Goal: Task Accomplishment & Management: Use online tool/utility

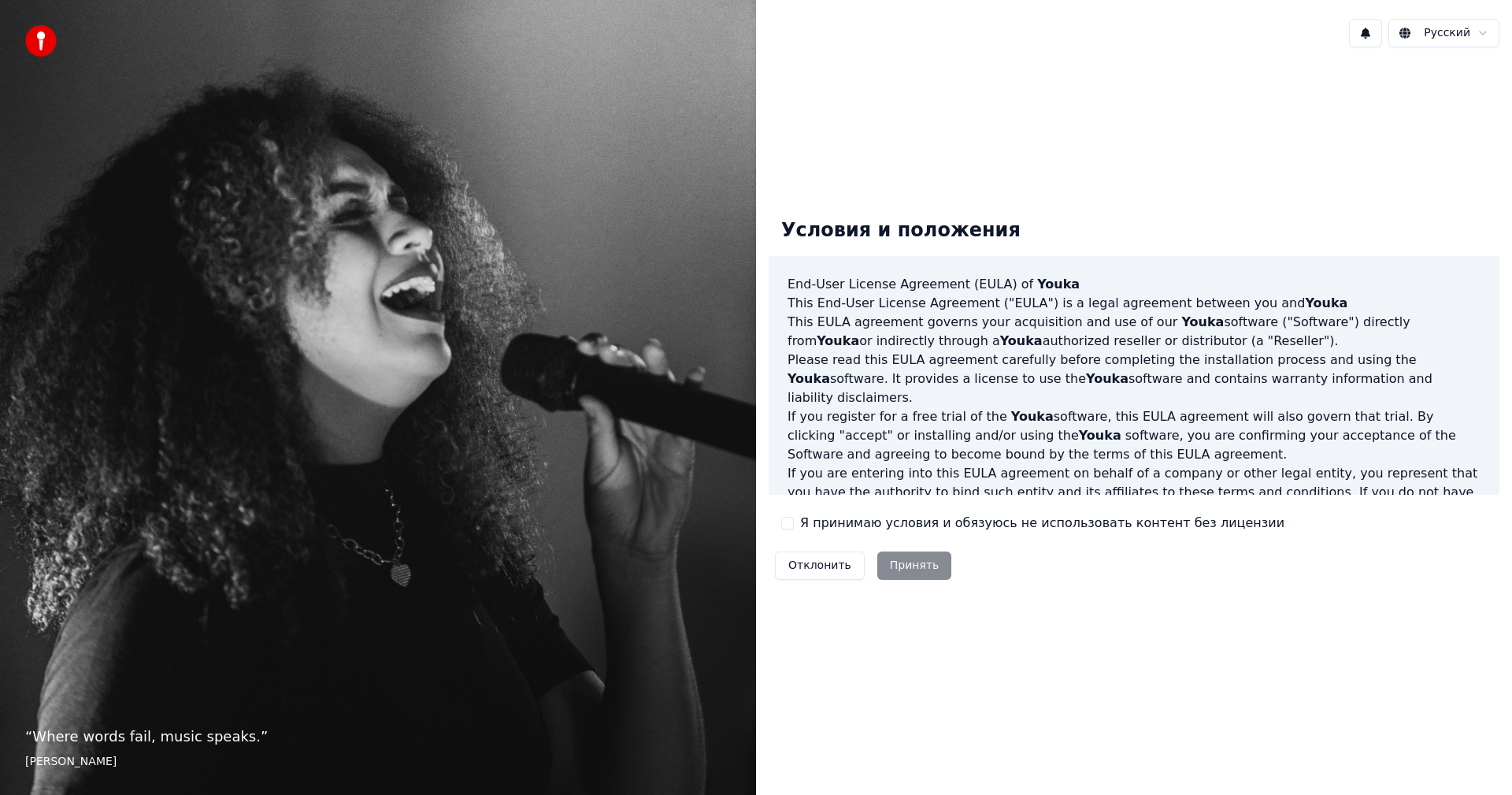
click at [792, 523] on button "Я принимаю условия и обязуюсь не использовать контент без лицензии" at bounding box center [788, 523] width 12 height 12
click at [877, 564] on button "Принять" at bounding box center [915, 565] width 75 height 29
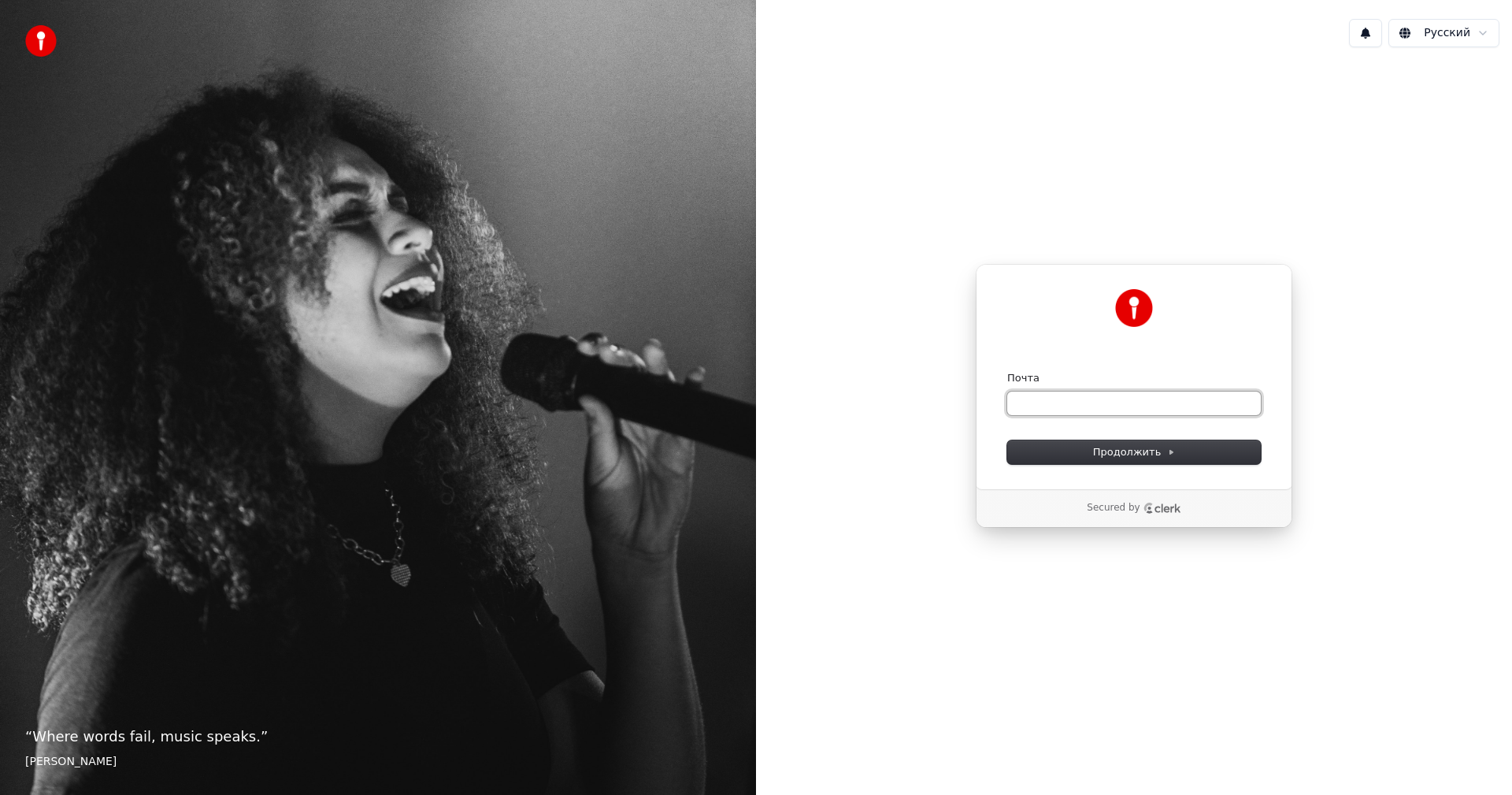
click at [1108, 402] on input "Почта" at bounding box center [1133, 403] width 253 height 24
click at [1126, 459] on button "Продолжить" at bounding box center [1133, 452] width 253 height 24
type input "**********"
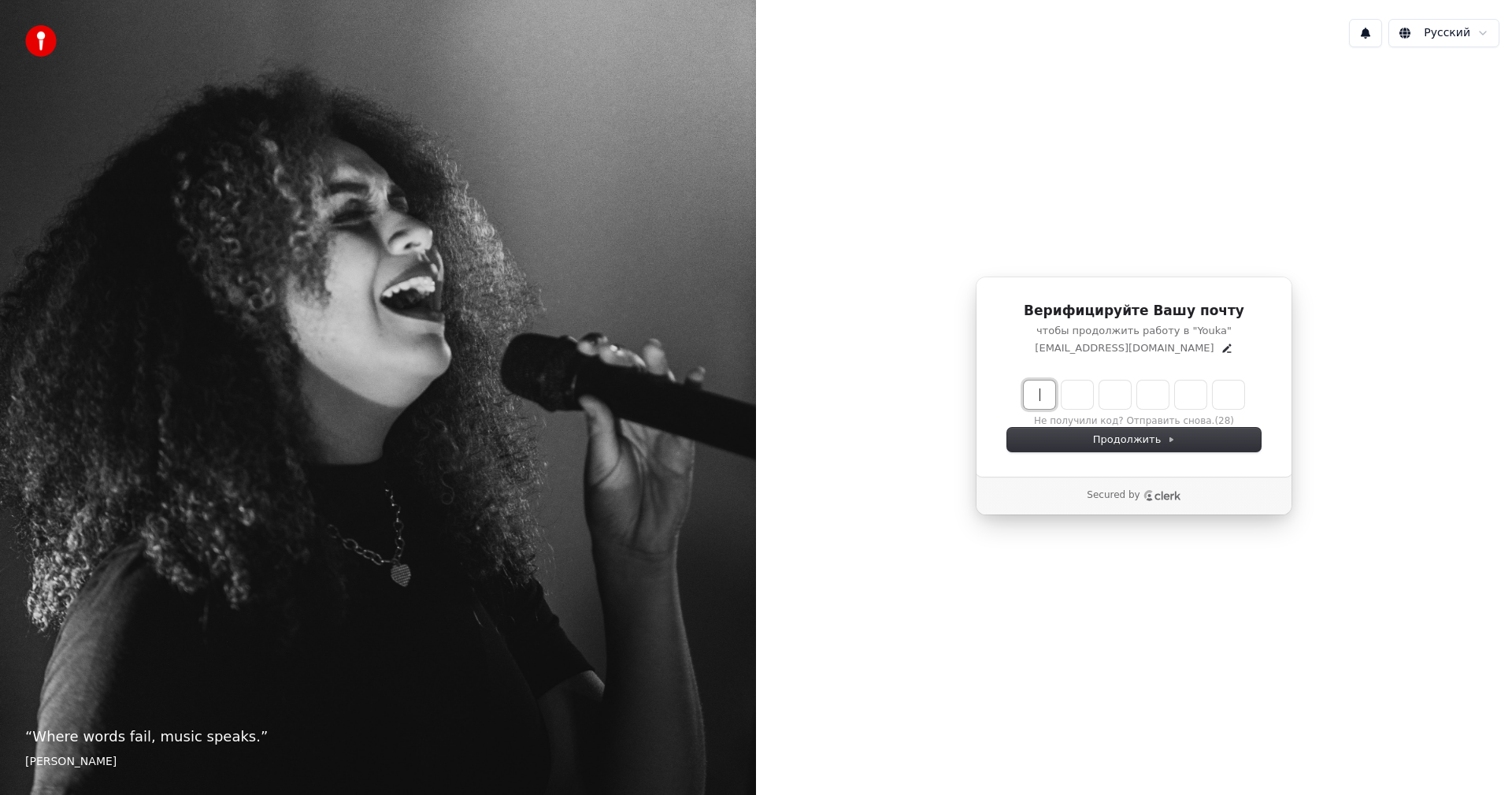
click at [1037, 388] on input "Enter verification code" at bounding box center [1150, 394] width 252 height 29
type input "******"
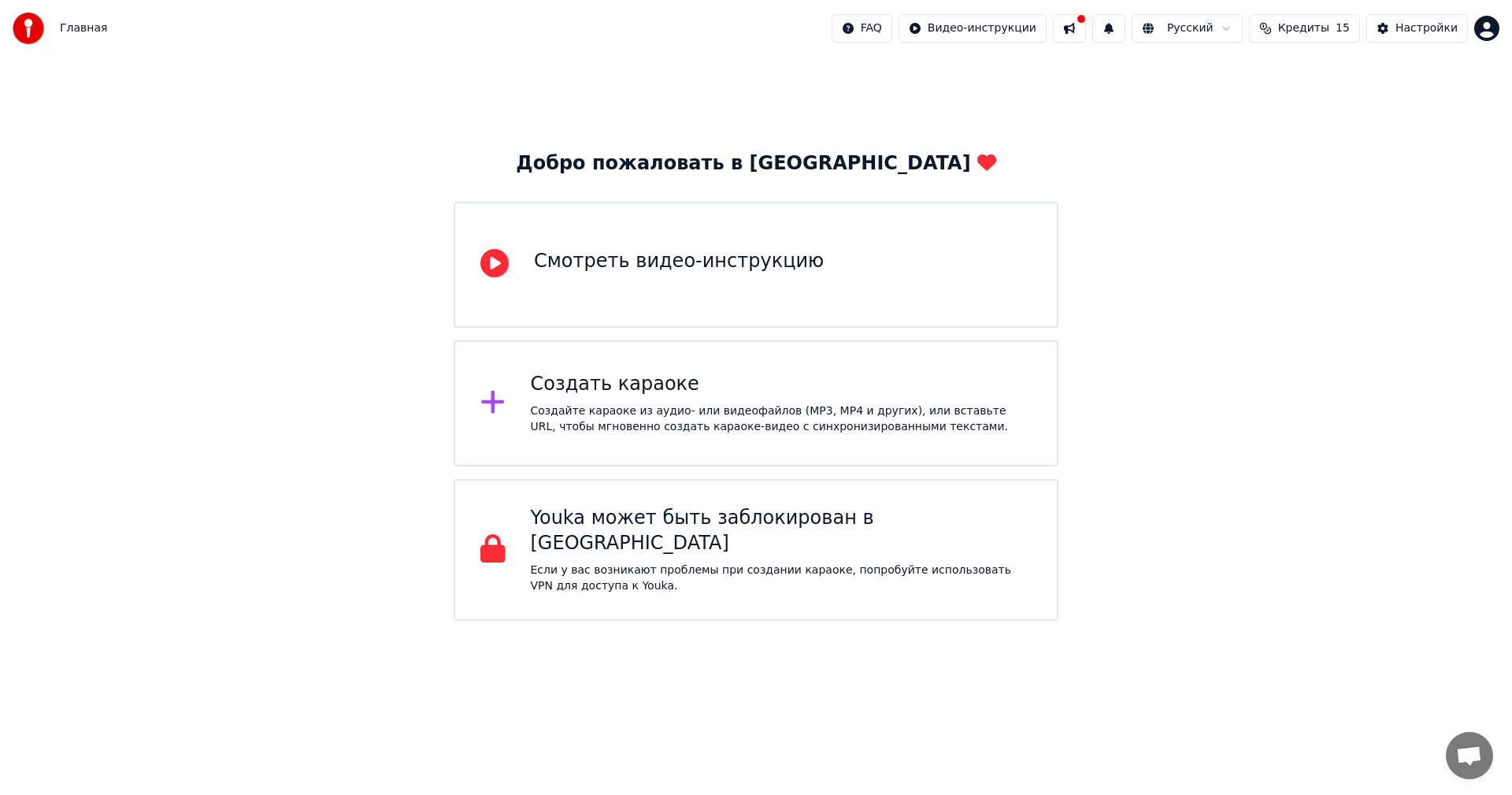
click at [595, 253] on div "Смотреть видео-инструкцию" at bounding box center [678, 261] width 290 height 25
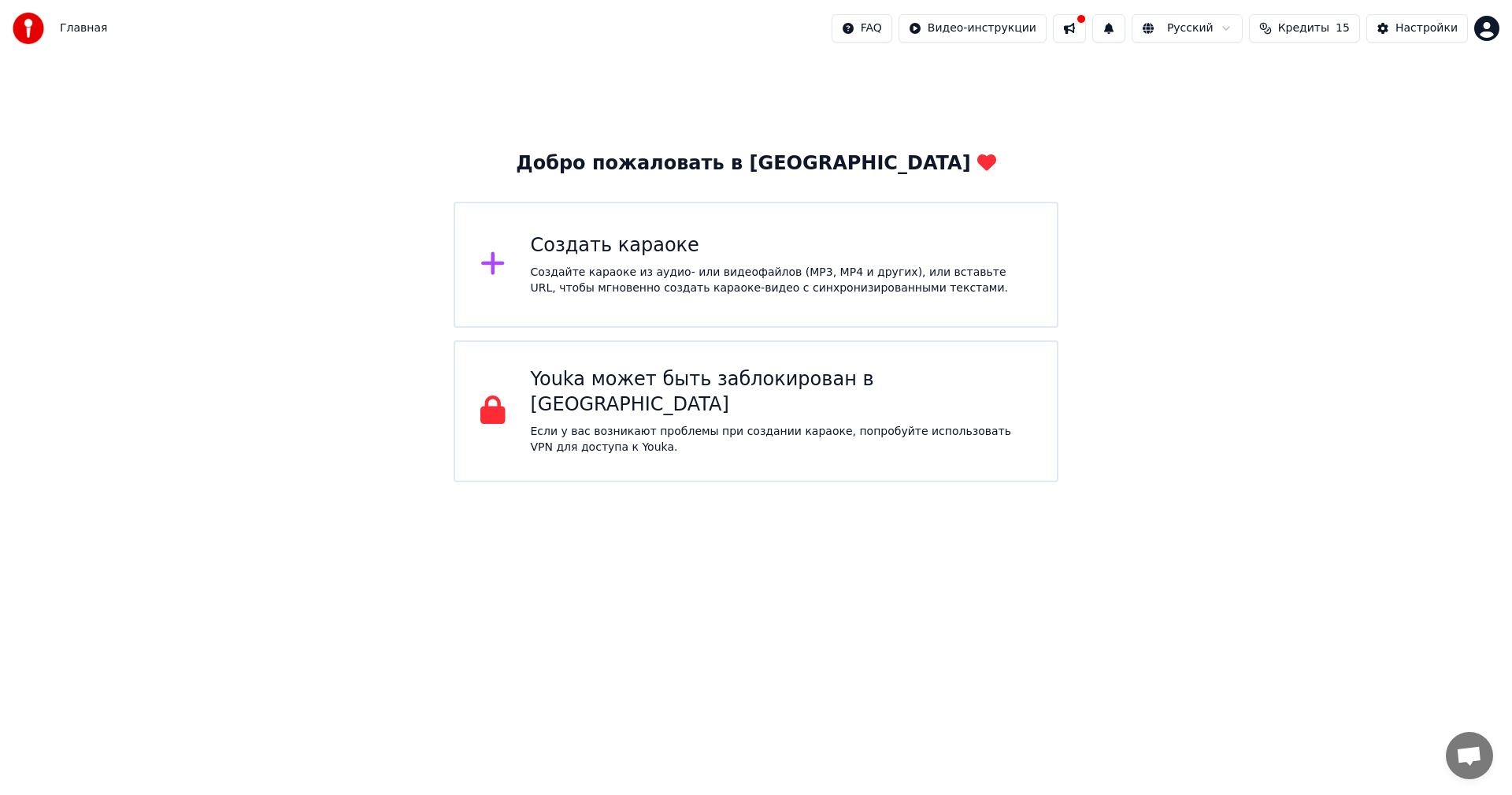
click at [1244, 2] on div "Главная FAQ Видео-инструкции Русский Кредиты 15 Настройки" at bounding box center [756, 28] width 1512 height 57
click at [953, 302] on div "Создать караоке Создайте караоке из аудио- или видеофайлов (MP3, MP4 и других),…" at bounding box center [756, 265] width 605 height 126
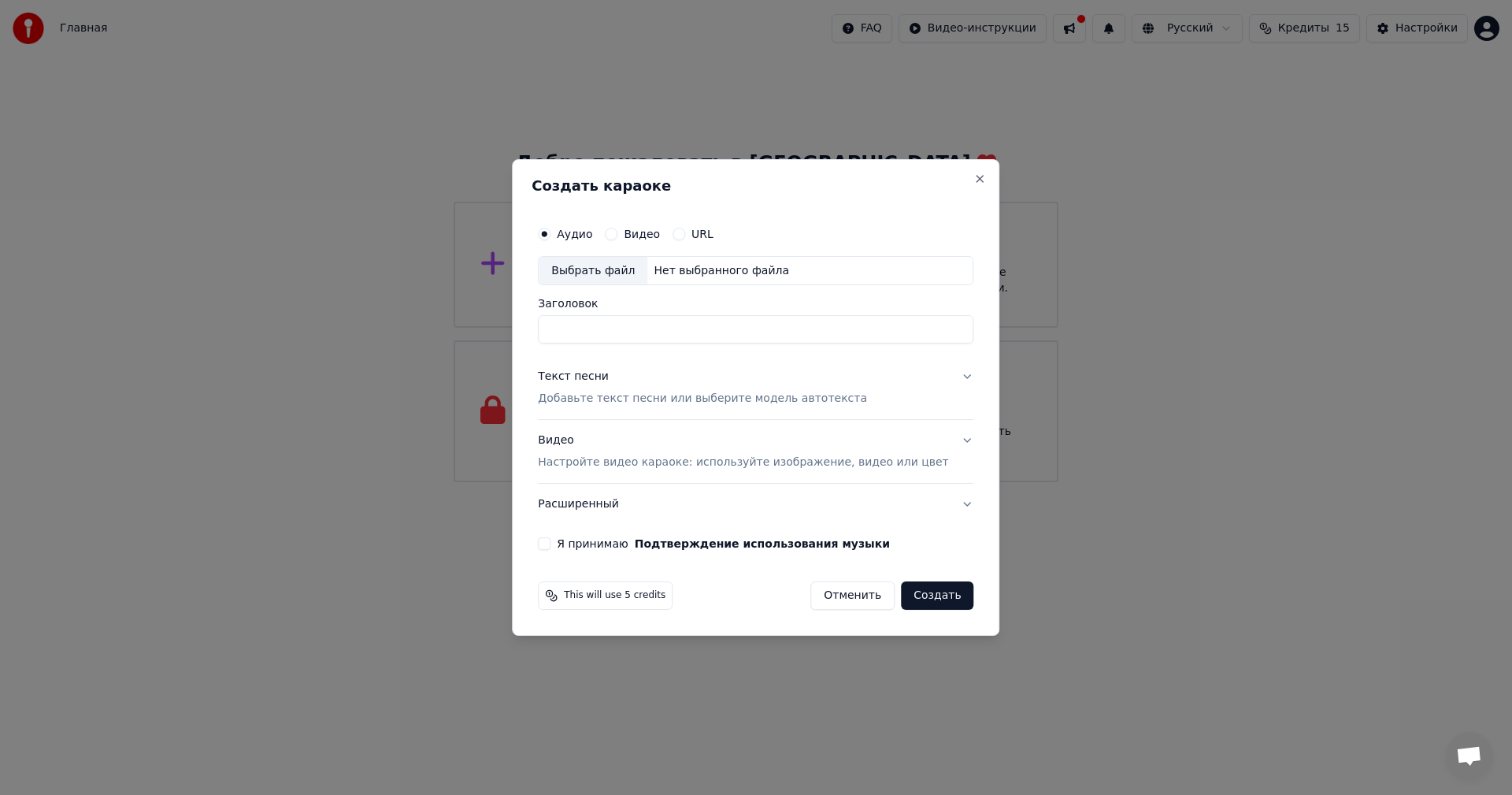
click at [627, 267] on div "Выбрать файл" at bounding box center [593, 271] width 109 height 29
click at [582, 547] on label "Я принимаю Подтверждение использования музыки" at bounding box center [723, 543] width 333 height 11
click at [550, 547] on button "Я принимаю Подтверждение использования музыки" at bounding box center [544, 543] width 12 height 12
click at [635, 278] on div "Выбрать файл" at bounding box center [593, 271] width 109 height 29
click at [603, 266] on div "Выбрать файл" at bounding box center [593, 271] width 109 height 29
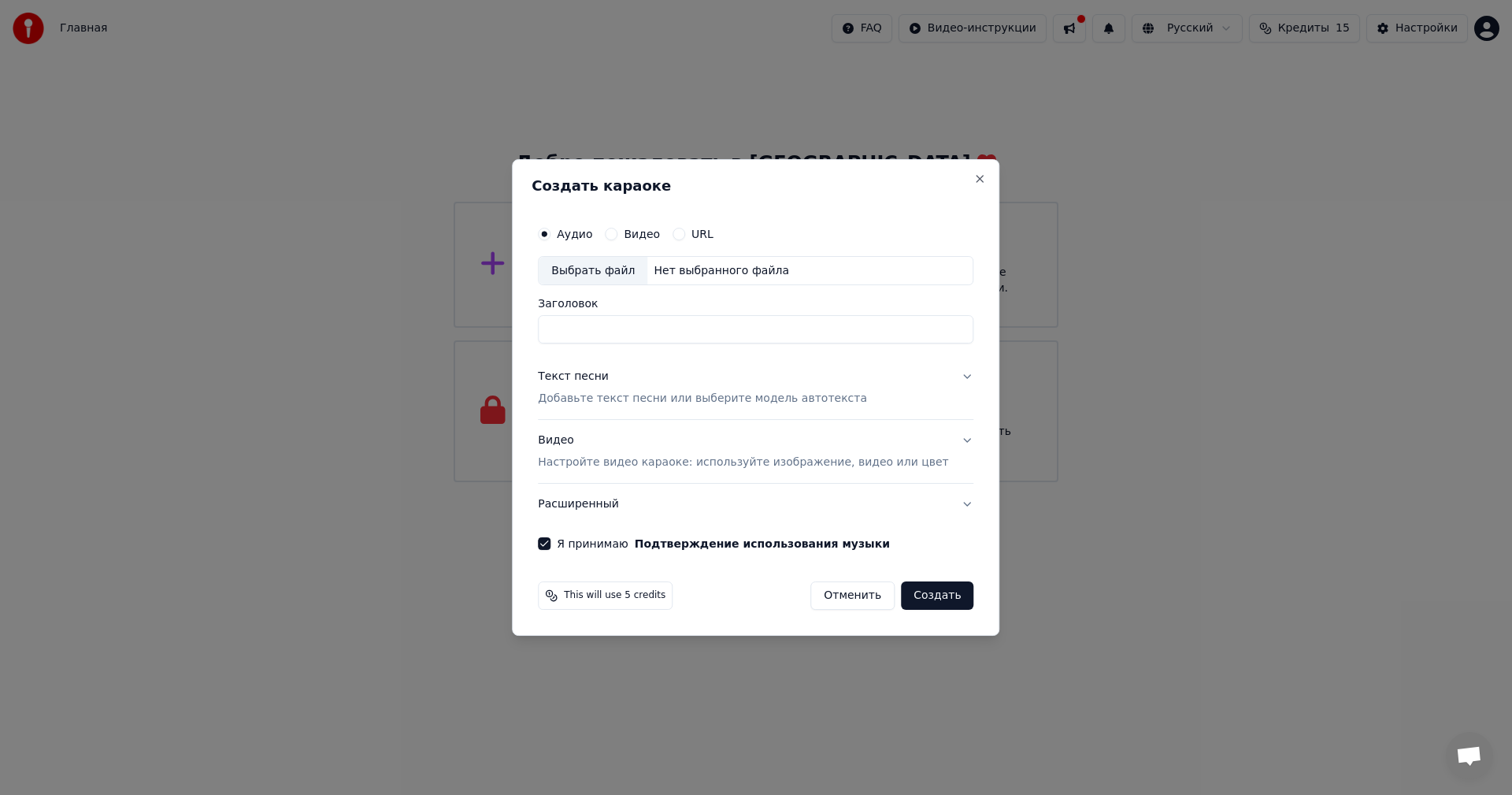
click at [636, 280] on div "Выбрать файл" at bounding box center [593, 271] width 109 height 29
click at [595, 273] on div "Выбрать файл" at bounding box center [593, 271] width 109 height 29
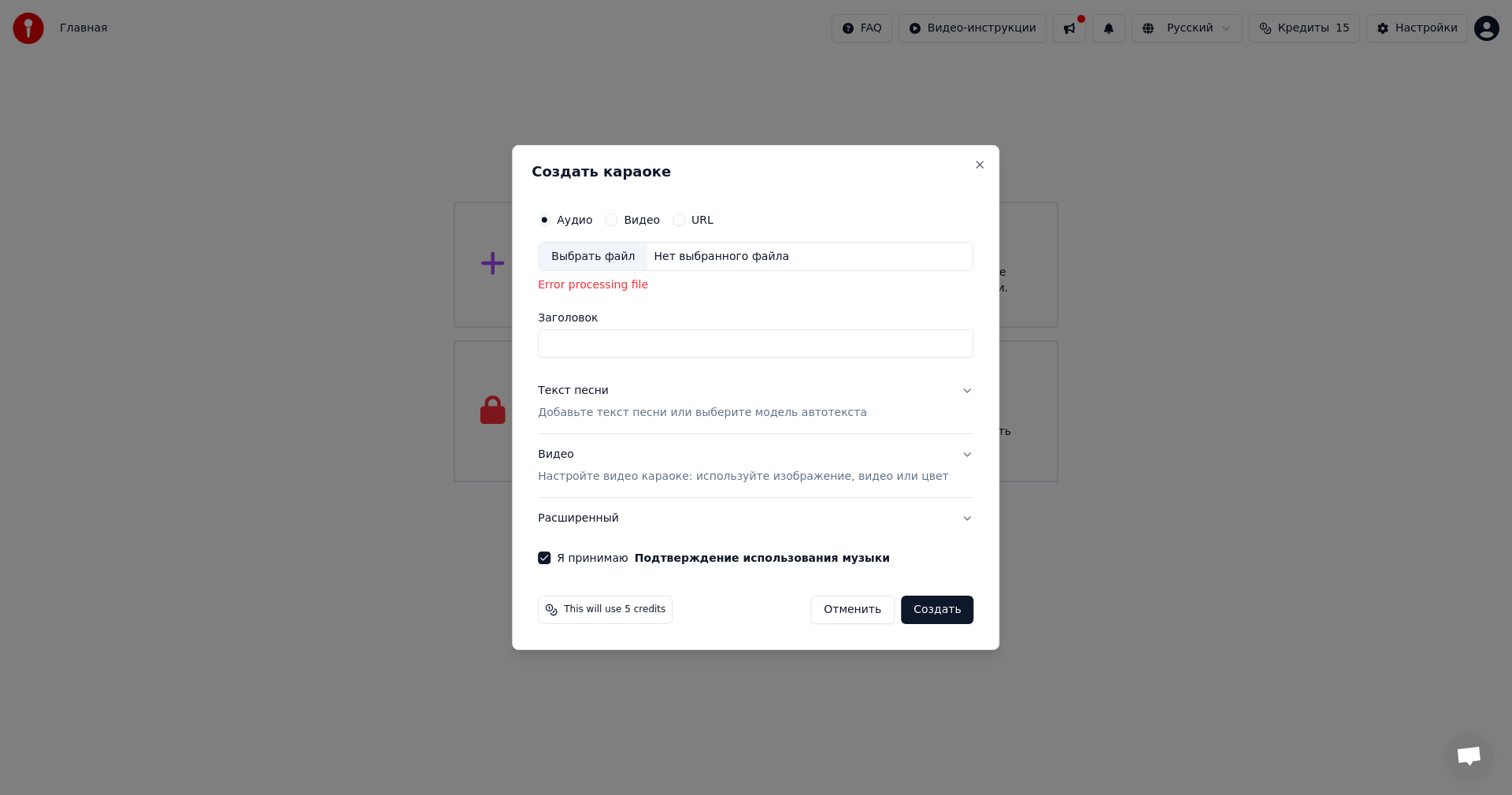
click at [627, 261] on div "Выбрать файл" at bounding box center [593, 257] width 109 height 29
click at [689, 251] on div "Нет выбранного файла" at bounding box center [722, 257] width 148 height 16
click at [610, 253] on div "Выбрать файл" at bounding box center [593, 257] width 109 height 29
click at [685, 219] on button "URL" at bounding box center [679, 219] width 12 height 12
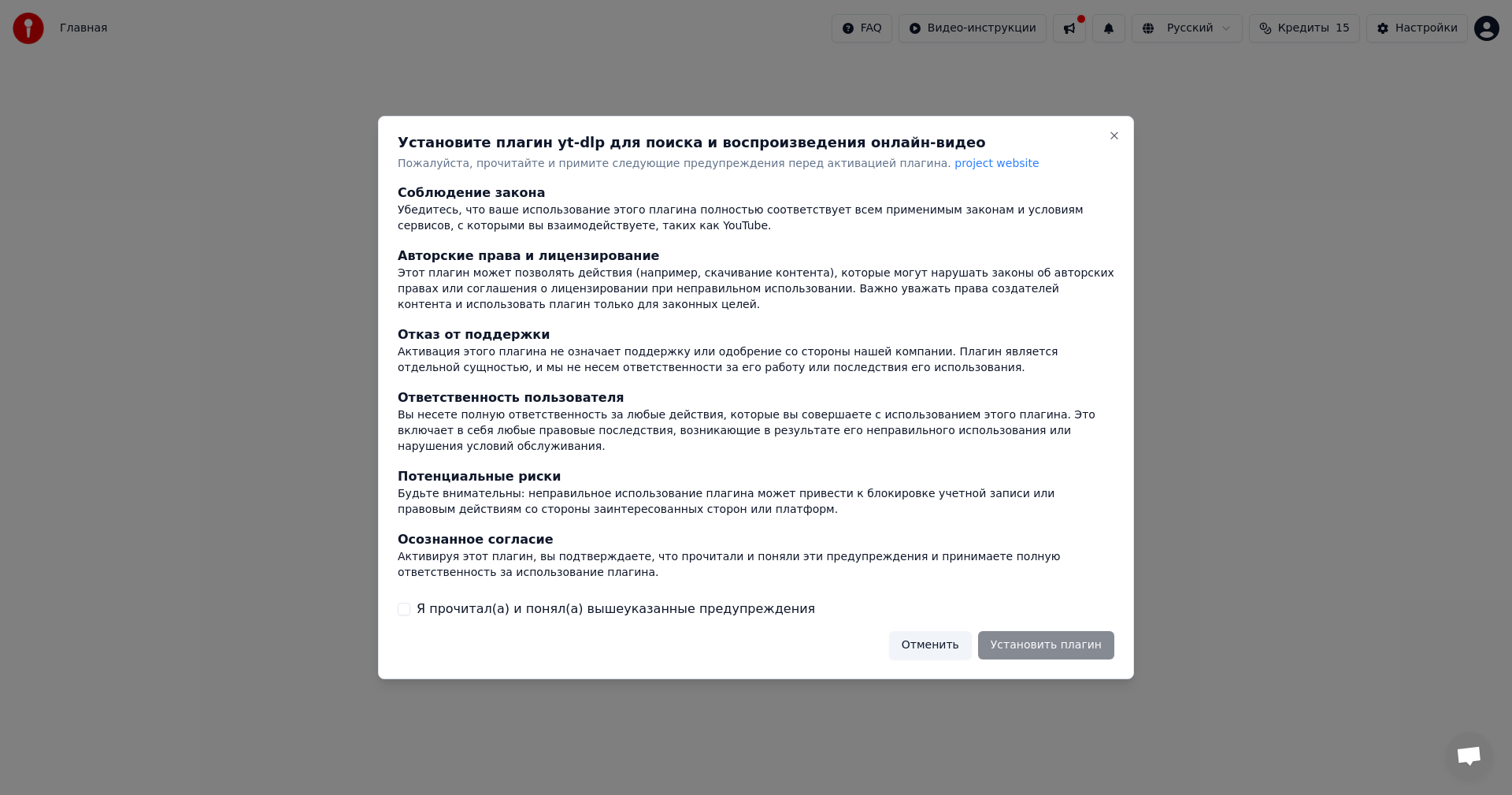
click at [941, 646] on button "Отменить" at bounding box center [930, 645] width 83 height 29
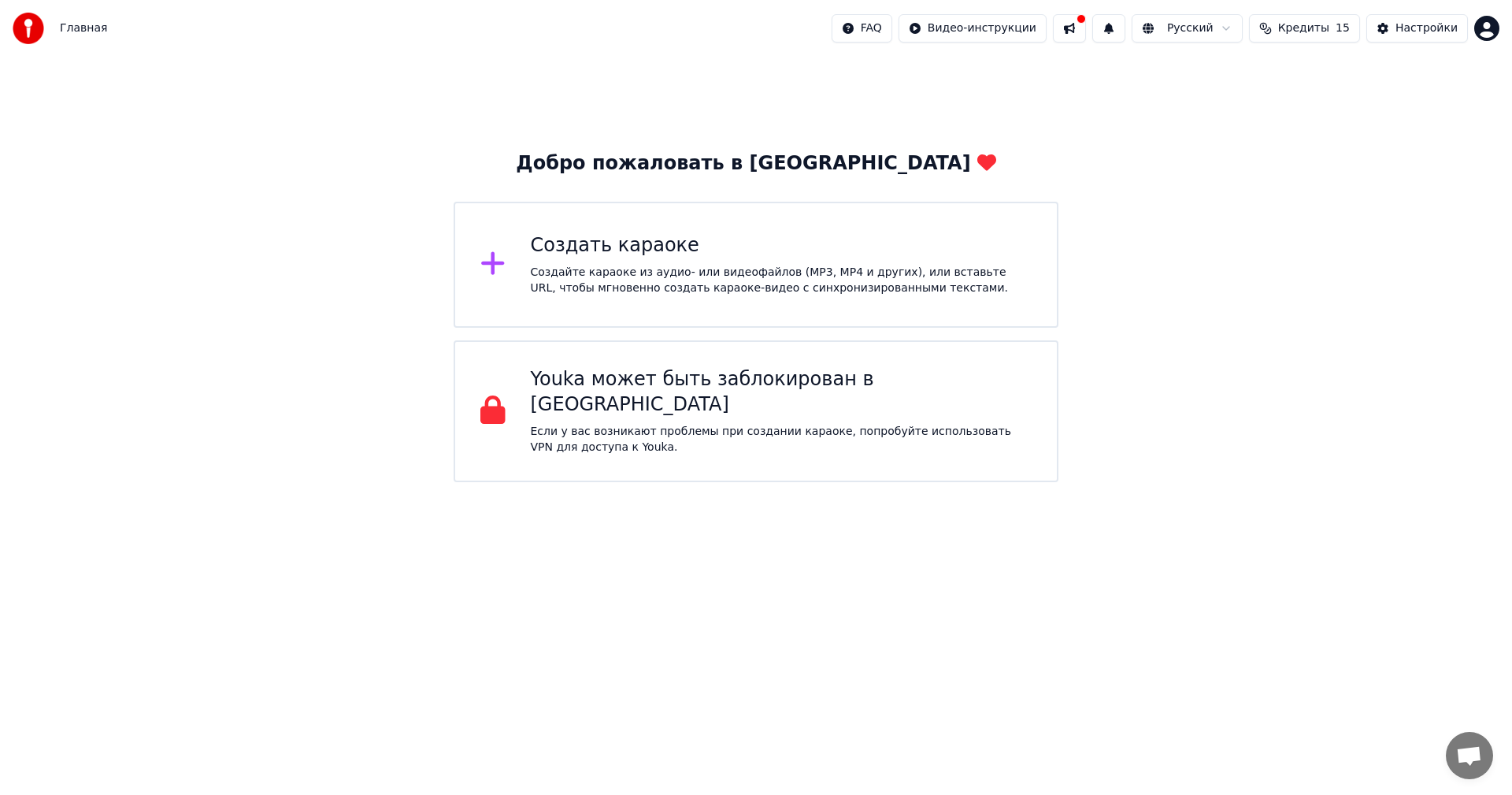
click at [672, 299] on div "Создать караоке Создайте караоке из аудио- или видеофайлов (MP3, MP4 и других),…" at bounding box center [756, 265] width 605 height 126
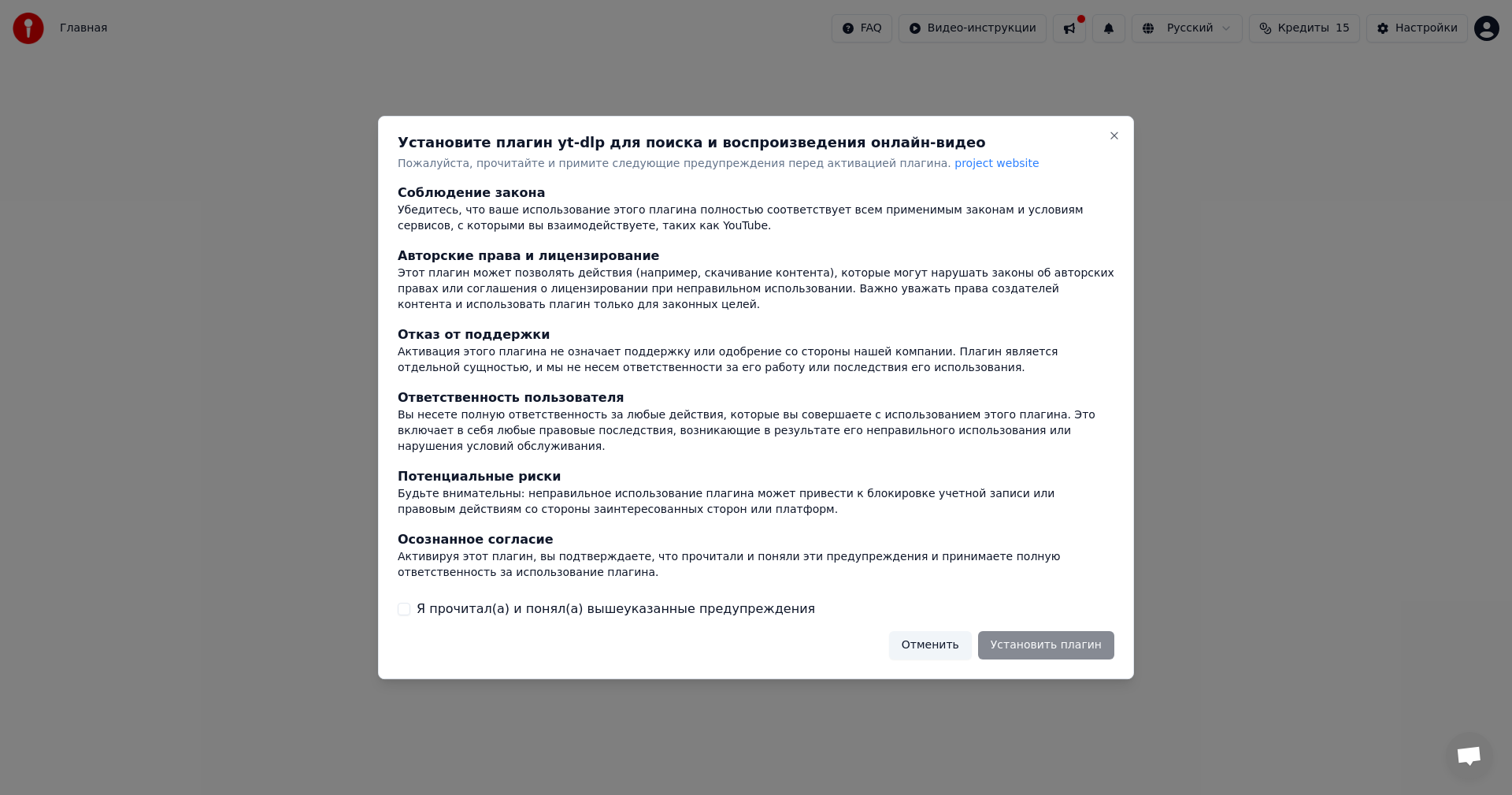
click at [461, 601] on label "Я прочитал(а) и понял(а) вышеуказанные предупреждения" at bounding box center [616, 610] width 399 height 19
click at [410, 603] on button "Я прочитал(а) и понял(а) вышеуказанные предупреждения" at bounding box center [404, 609] width 12 height 12
click at [1116, 137] on button "Close" at bounding box center [1114, 135] width 12 height 12
click at [1112, 125] on div "Установите плагин yt-dlp для поиска и воспроизведения онлайн-видео Пожалуйста, …" at bounding box center [756, 398] width 756 height 564
click at [1113, 131] on div "Установите плагин yt-dlp для поиска и воспроизведения онлайн-видео Пожалуйста, …" at bounding box center [756, 398] width 756 height 564
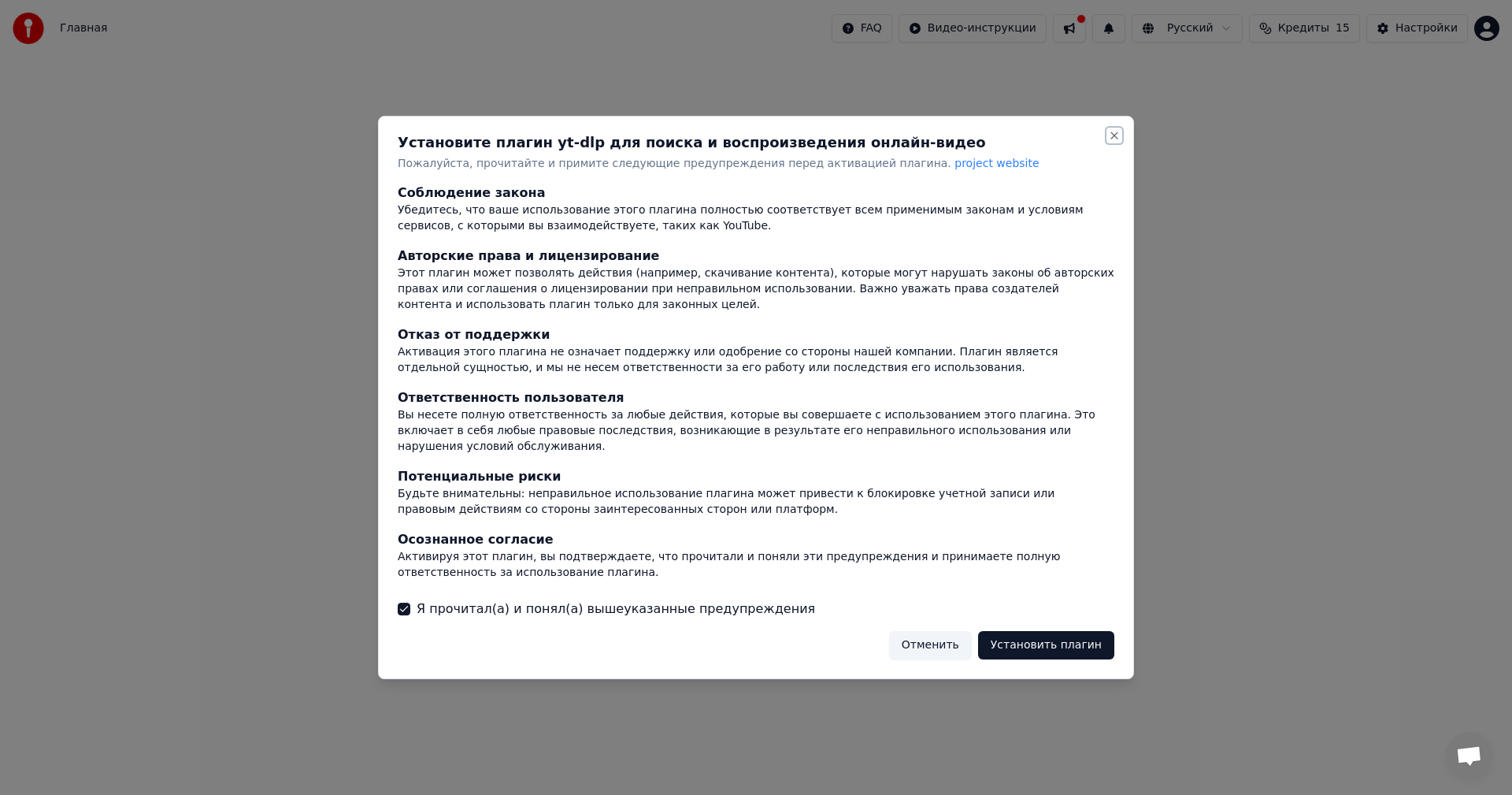
click at [1116, 141] on button "Close" at bounding box center [1114, 135] width 12 height 12
click at [1118, 141] on button "Close" at bounding box center [1114, 135] width 12 height 12
click at [1117, 140] on button "Close" at bounding box center [1114, 135] width 12 height 12
click at [1117, 142] on button "Close" at bounding box center [1114, 135] width 12 height 12
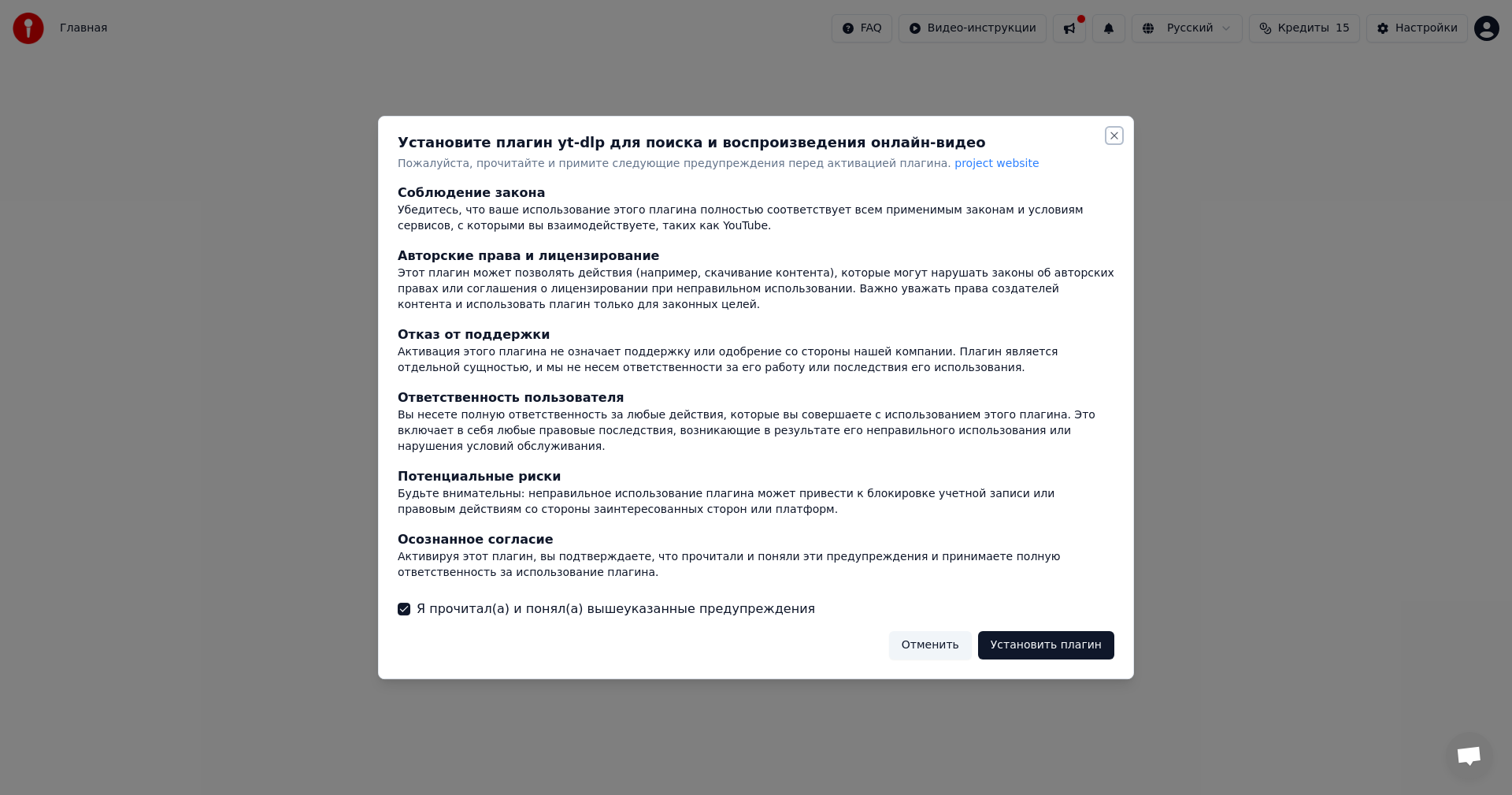
click at [1115, 142] on button "Close" at bounding box center [1114, 135] width 12 height 12
click at [1122, 130] on div "Установите плагин yt-dlp для поиска и воспроизведения онлайн-видео Пожалуйста, …" at bounding box center [756, 398] width 756 height 564
click at [1119, 133] on div "Установите плагин yt-dlp для поиска и воспроизведения онлайн-видео Пожалуйста, …" at bounding box center [756, 398] width 756 height 564
click at [1100, 148] on h2 "Установите плагин yt-dlp для поиска и воспроизведения онлайн-видео" at bounding box center [756, 143] width 716 height 14
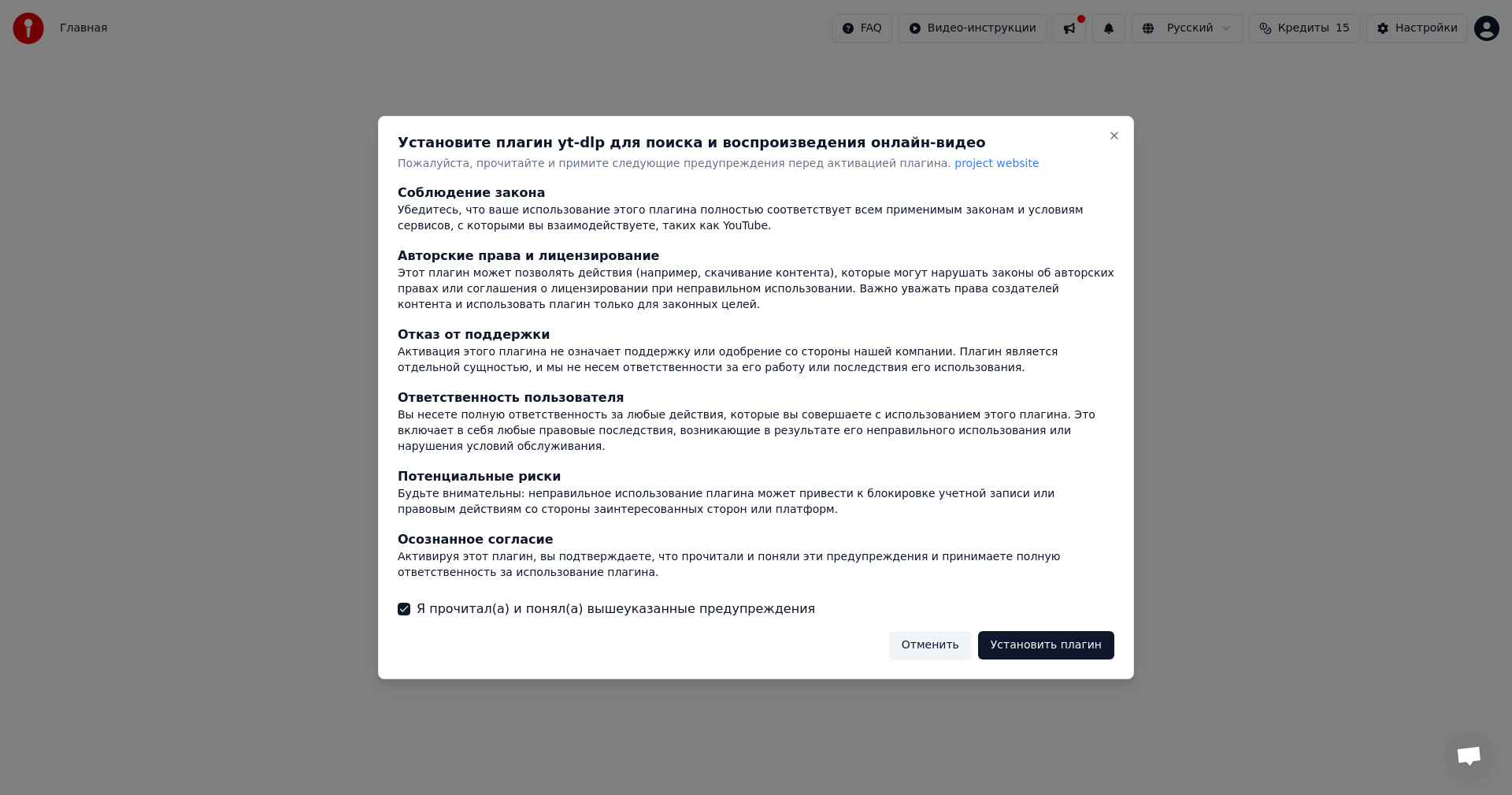
click at [1022, 617] on div "Установите плагин yt-dlp для поиска и воспроизведения онлайн-видео Пожалуйста, …" at bounding box center [756, 398] width 756 height 564
click at [1030, 622] on div "Установите плагин yt-dlp для поиска и воспроизведения онлайн-видео Пожалуйста, …" at bounding box center [756, 398] width 756 height 564
click at [1032, 623] on div "Установите плагин yt-dlp для поиска и воспроизведения онлайн-видео Пожалуйста, …" at bounding box center [756, 398] width 756 height 564
click at [1032, 631] on button "Установить плагин" at bounding box center [1046, 645] width 137 height 29
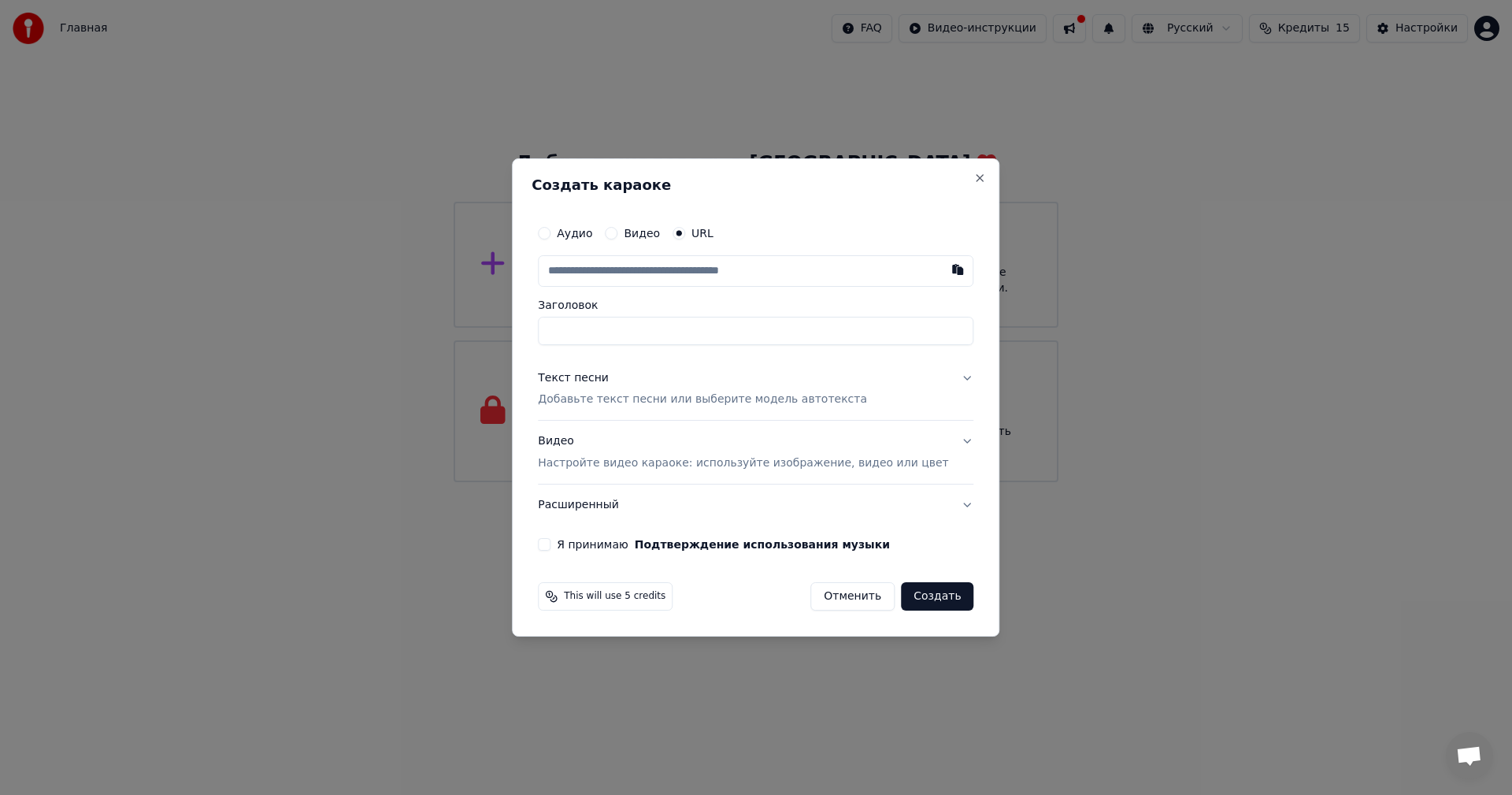
click at [679, 259] on input "text" at bounding box center [756, 271] width 435 height 31
paste input "**********"
type input "**********"
click at [669, 337] on input "Заголовок" at bounding box center [756, 331] width 435 height 29
type input "**********"
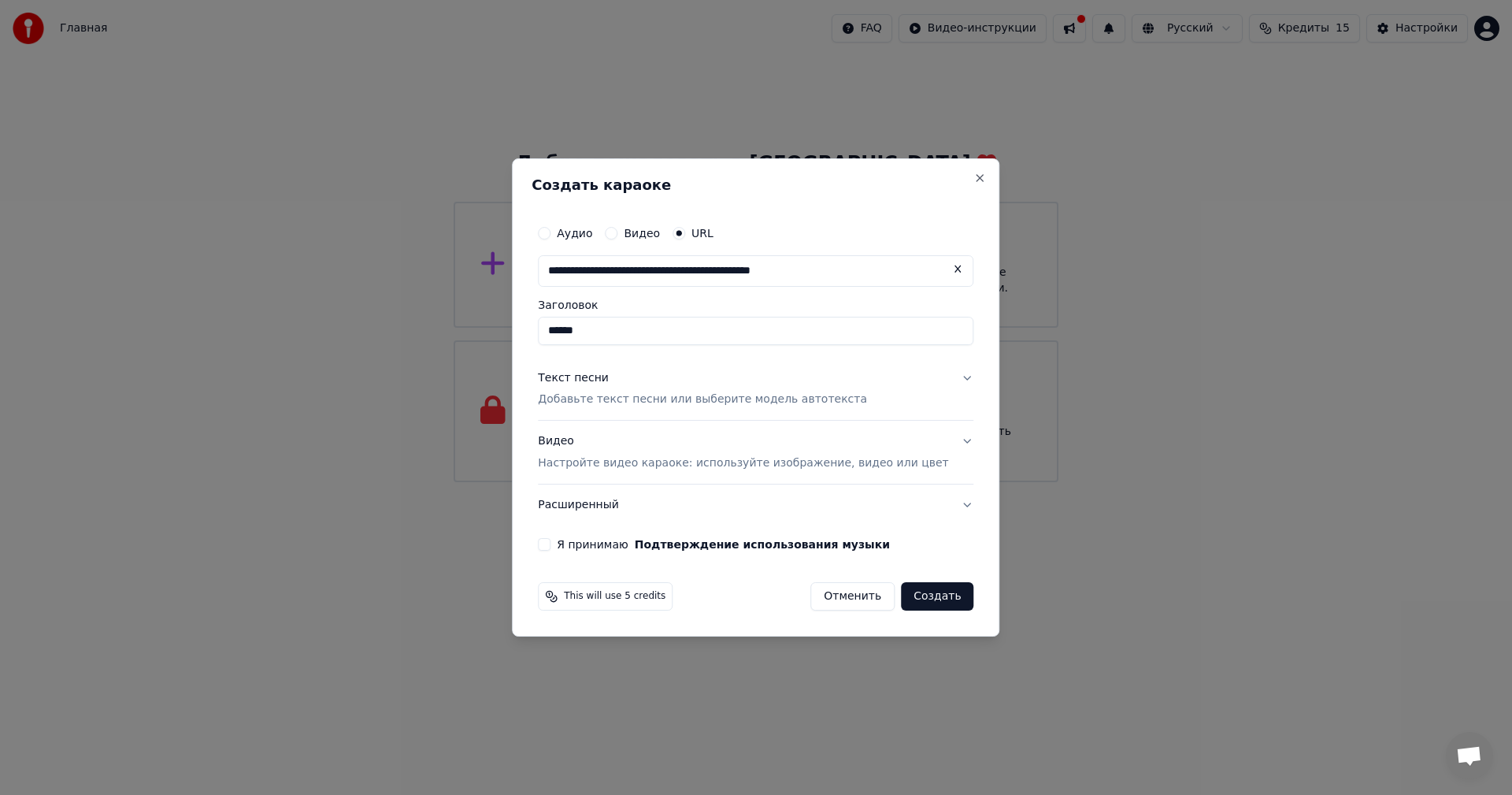
type input "******"
click at [911, 603] on button "Создать" at bounding box center [937, 596] width 72 height 29
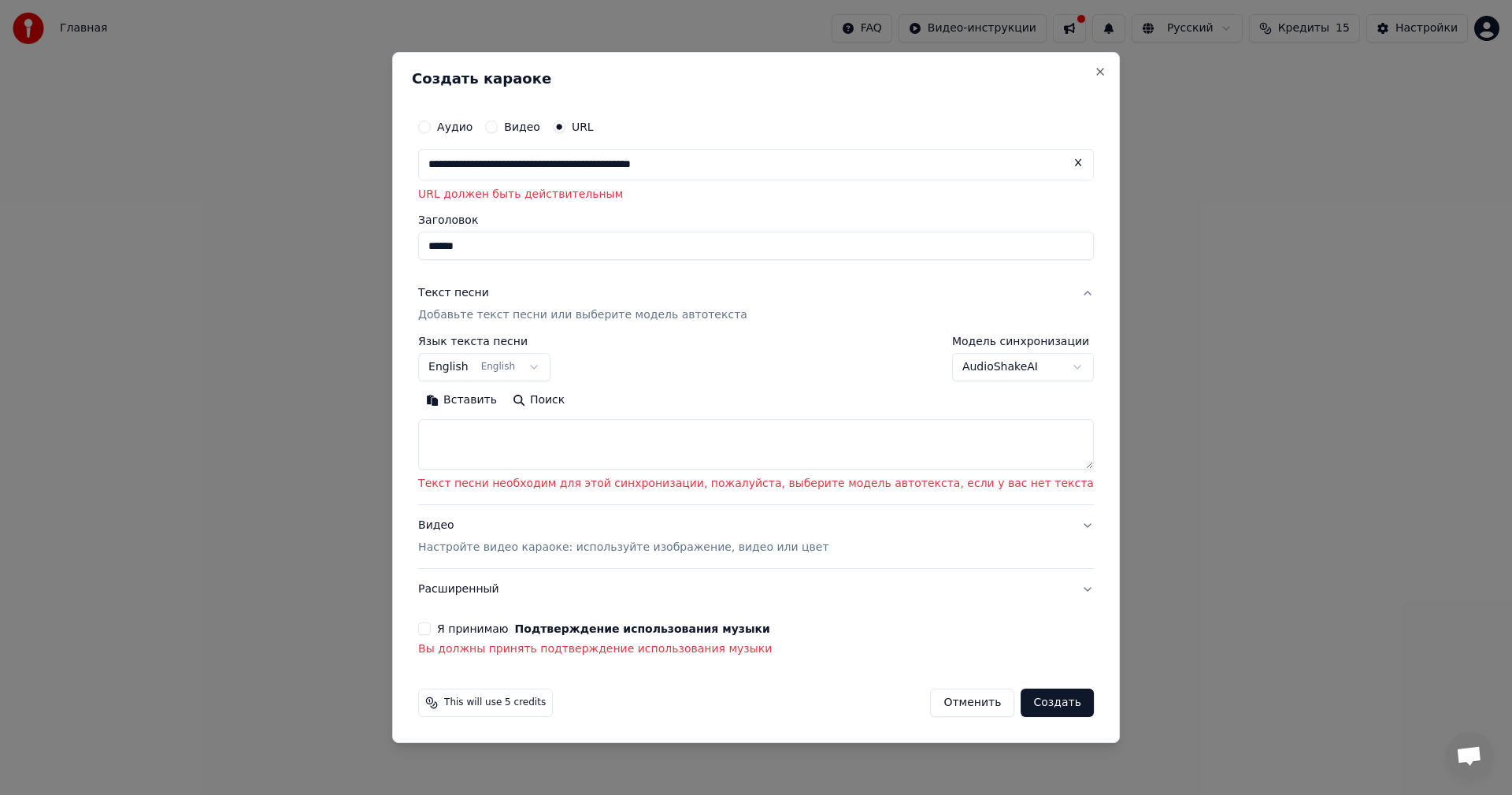
drag, startPoint x: 773, startPoint y: 167, endPoint x: 451, endPoint y: 192, distance: 323.0
click at [451, 192] on div "**********" at bounding box center [756, 398] width 728 height 691
paste input "**********"
click at [451, 192] on div "**********" at bounding box center [756, 398] width 728 height 691
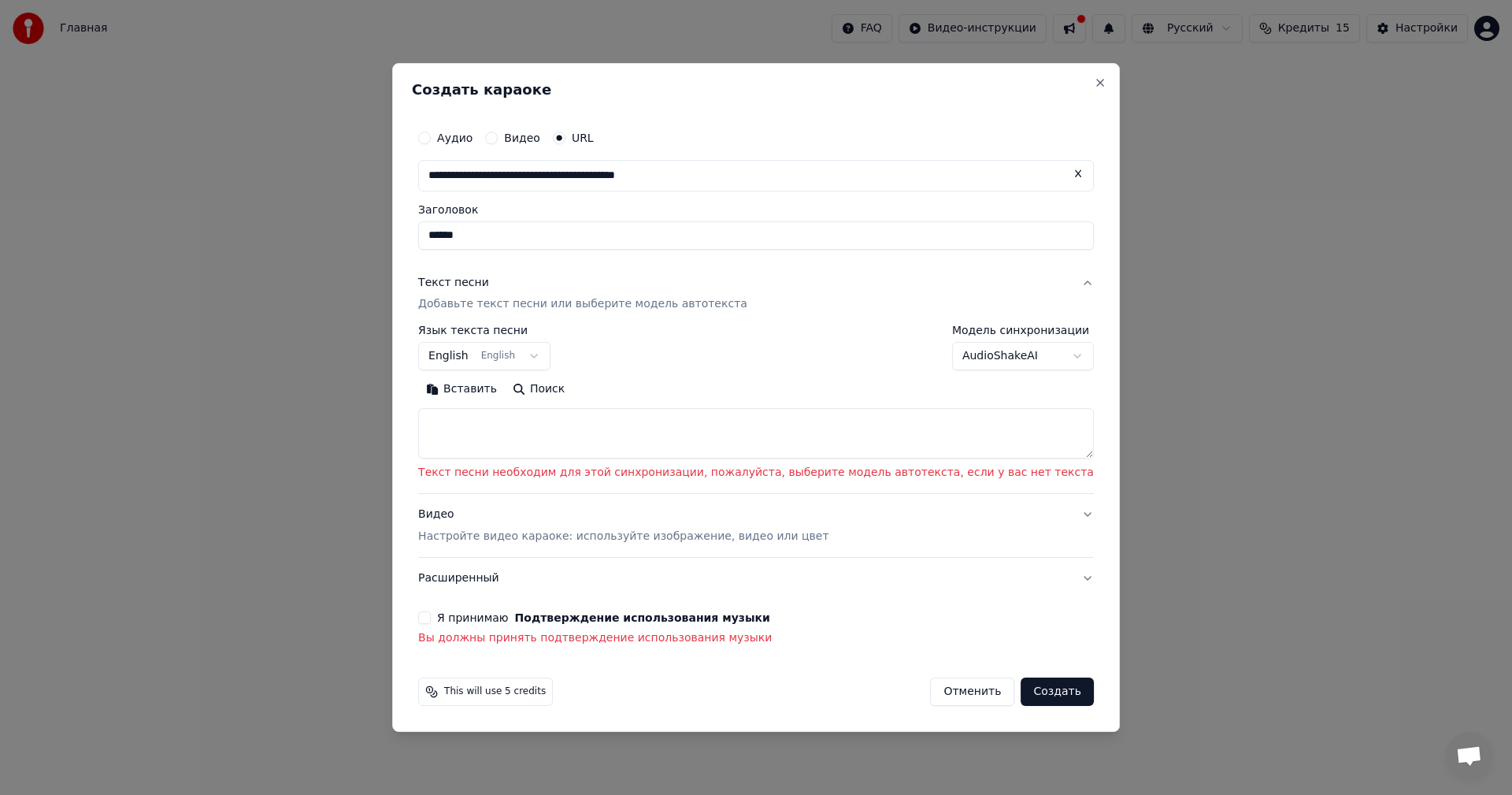
type input "**********"
type input "******"
click at [550, 356] on button "English English" at bounding box center [484, 357] width 132 height 29
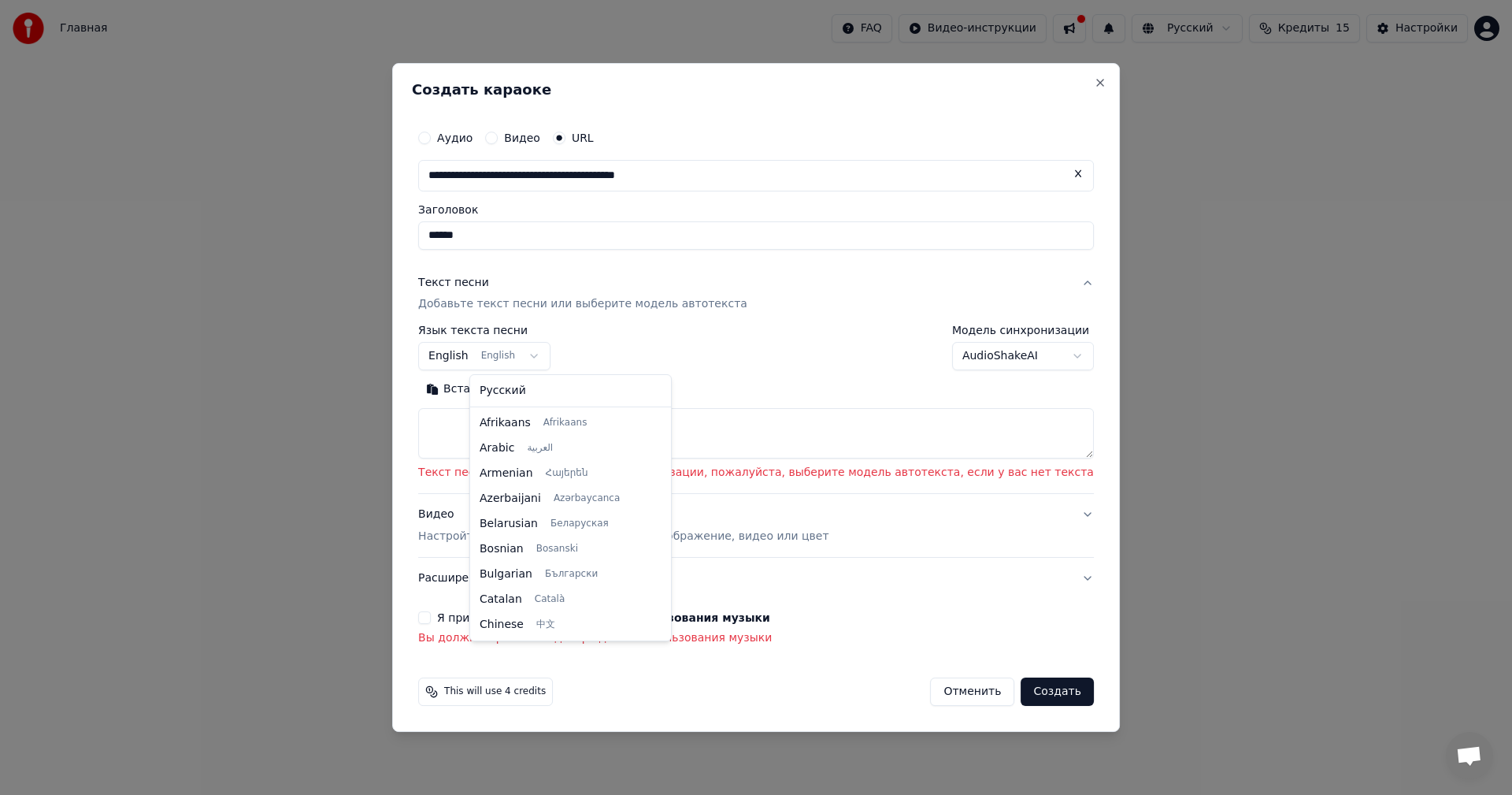
scroll to position [126, 0]
select select "**"
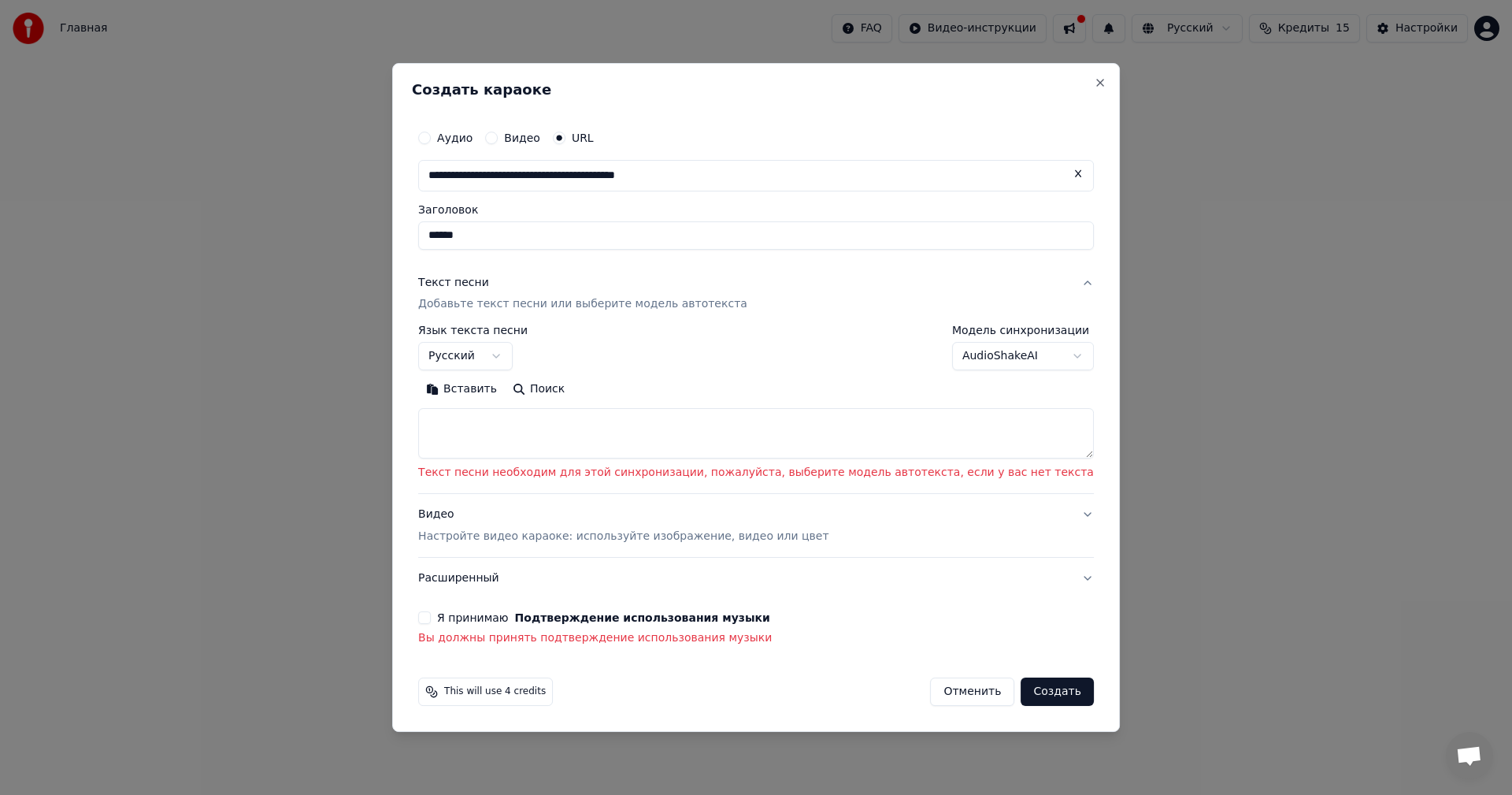
click at [1005, 353] on body "**********" at bounding box center [756, 241] width 1512 height 482
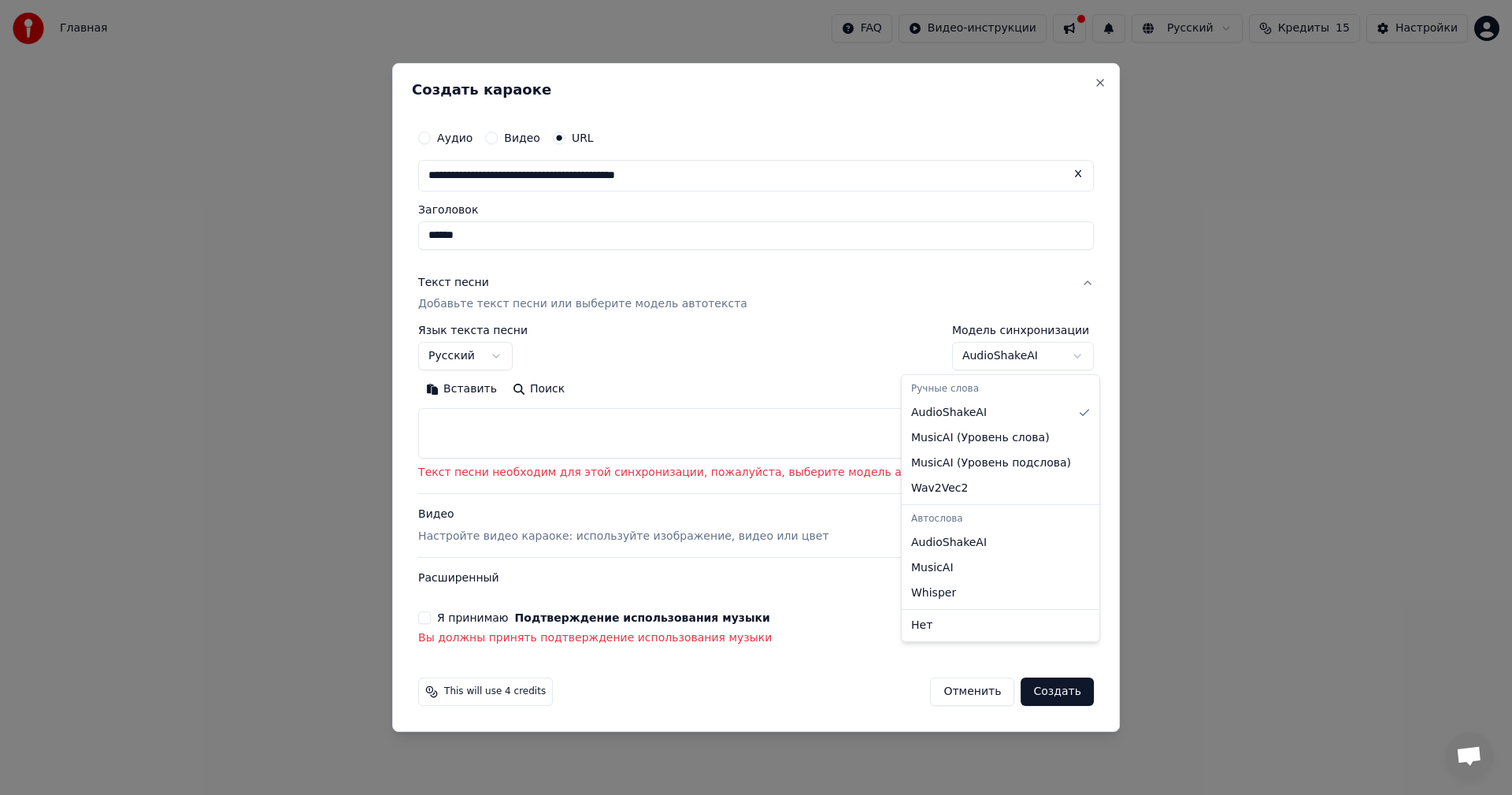
click at [1005, 353] on body "**********" at bounding box center [756, 241] width 1512 height 482
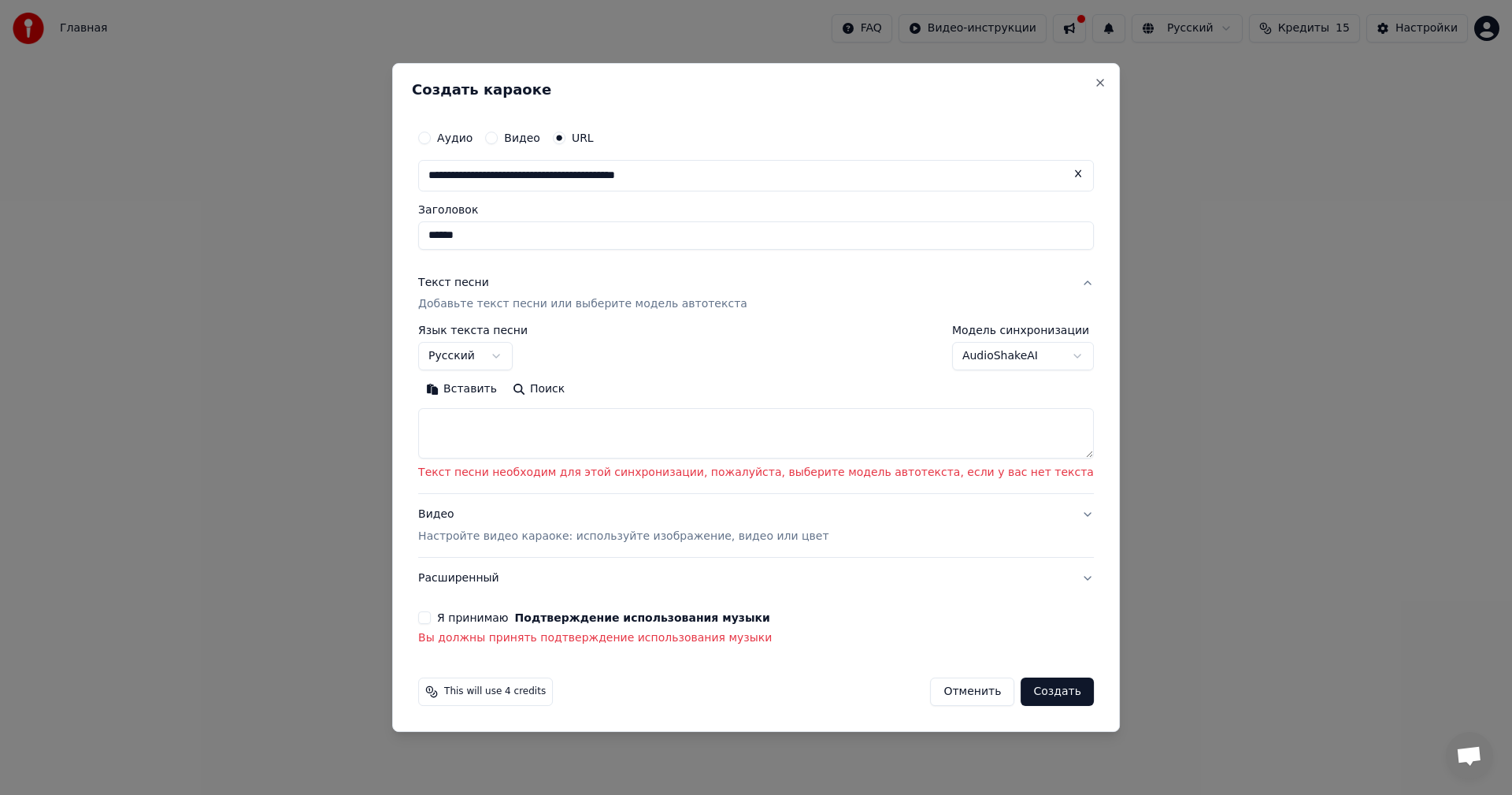
click at [991, 341] on div "**********" at bounding box center [1023, 348] width 142 height 45
click at [996, 339] on div "**********" at bounding box center [1023, 348] width 142 height 45
click at [1027, 357] on button "AudioShakeAI" at bounding box center [1023, 357] width 142 height 29
click at [1029, 355] on body "**********" at bounding box center [756, 241] width 1512 height 482
click at [578, 454] on textarea at bounding box center [756, 435] width 675 height 51
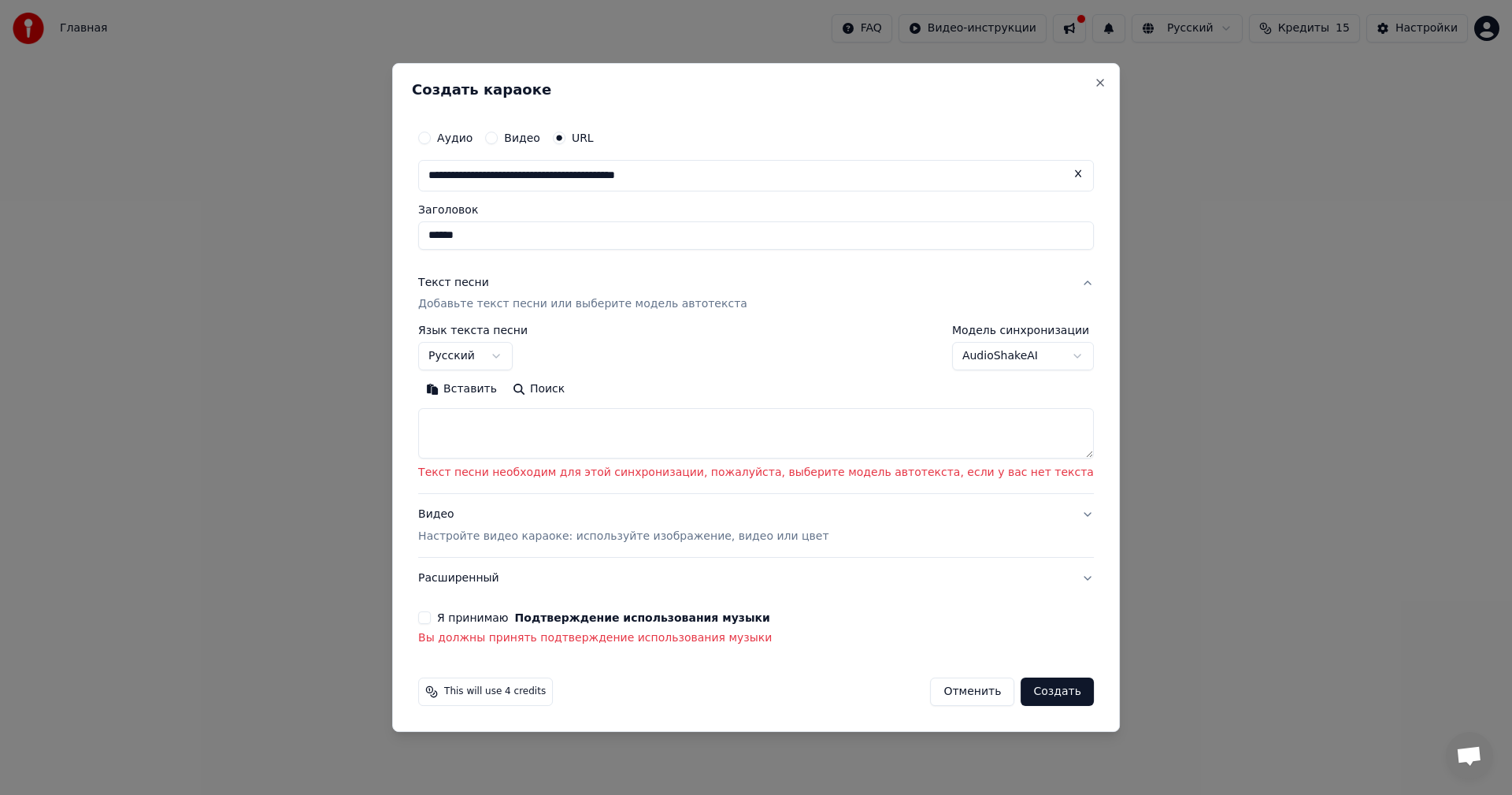
paste textarea "**********"
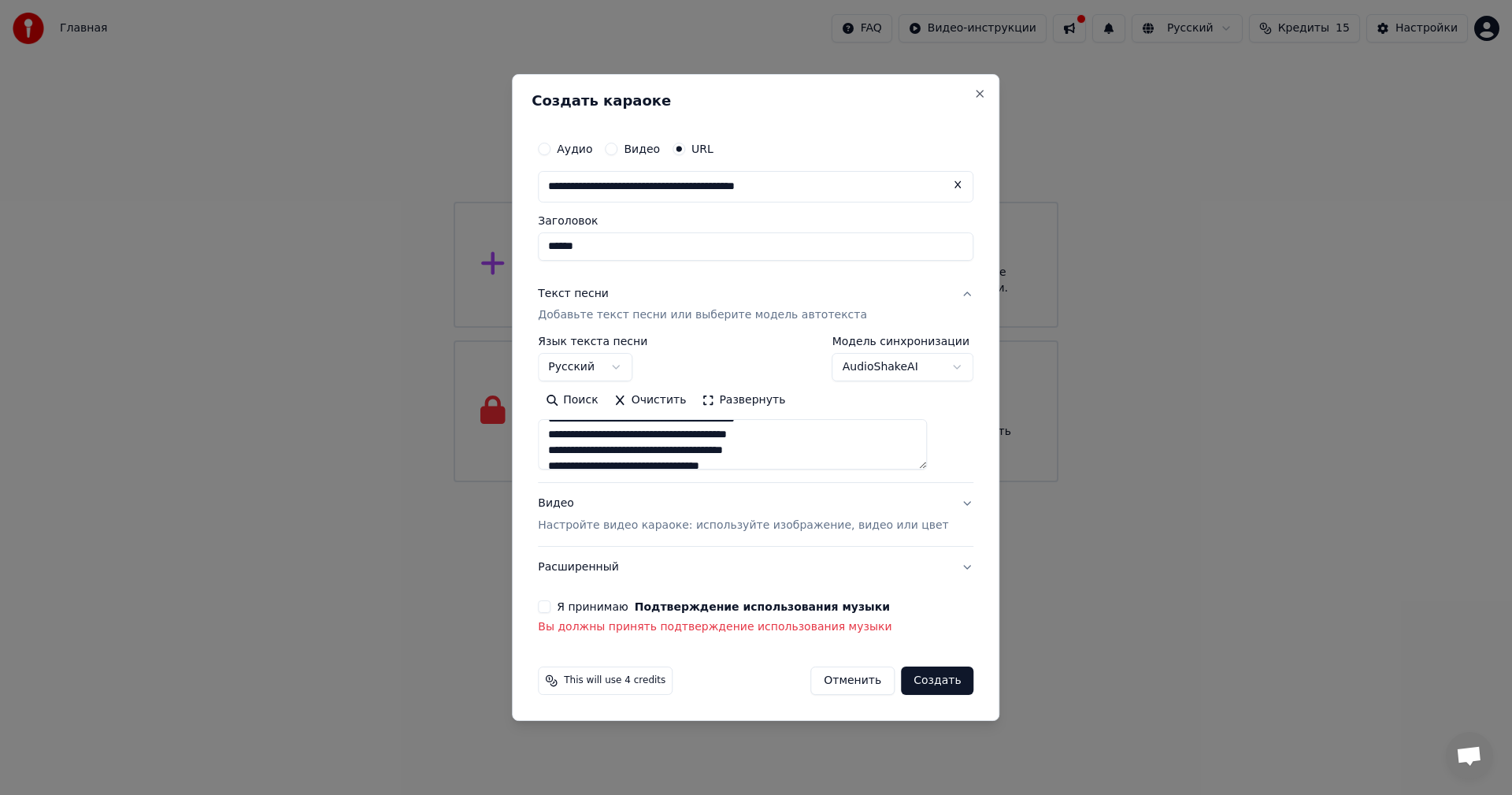
scroll to position [473, 0]
type textarea "**********"
click at [571, 616] on div "Я принимаю Подтверждение использования музыки Вы должны принять подтверждение и…" at bounding box center [756, 617] width 435 height 35
click at [575, 609] on div "Я принимаю Подтверждение использования музыки" at bounding box center [756, 606] width 435 height 12
click at [550, 609] on button "Я принимаю Подтверждение использования музыки" at bounding box center [544, 606] width 12 height 12
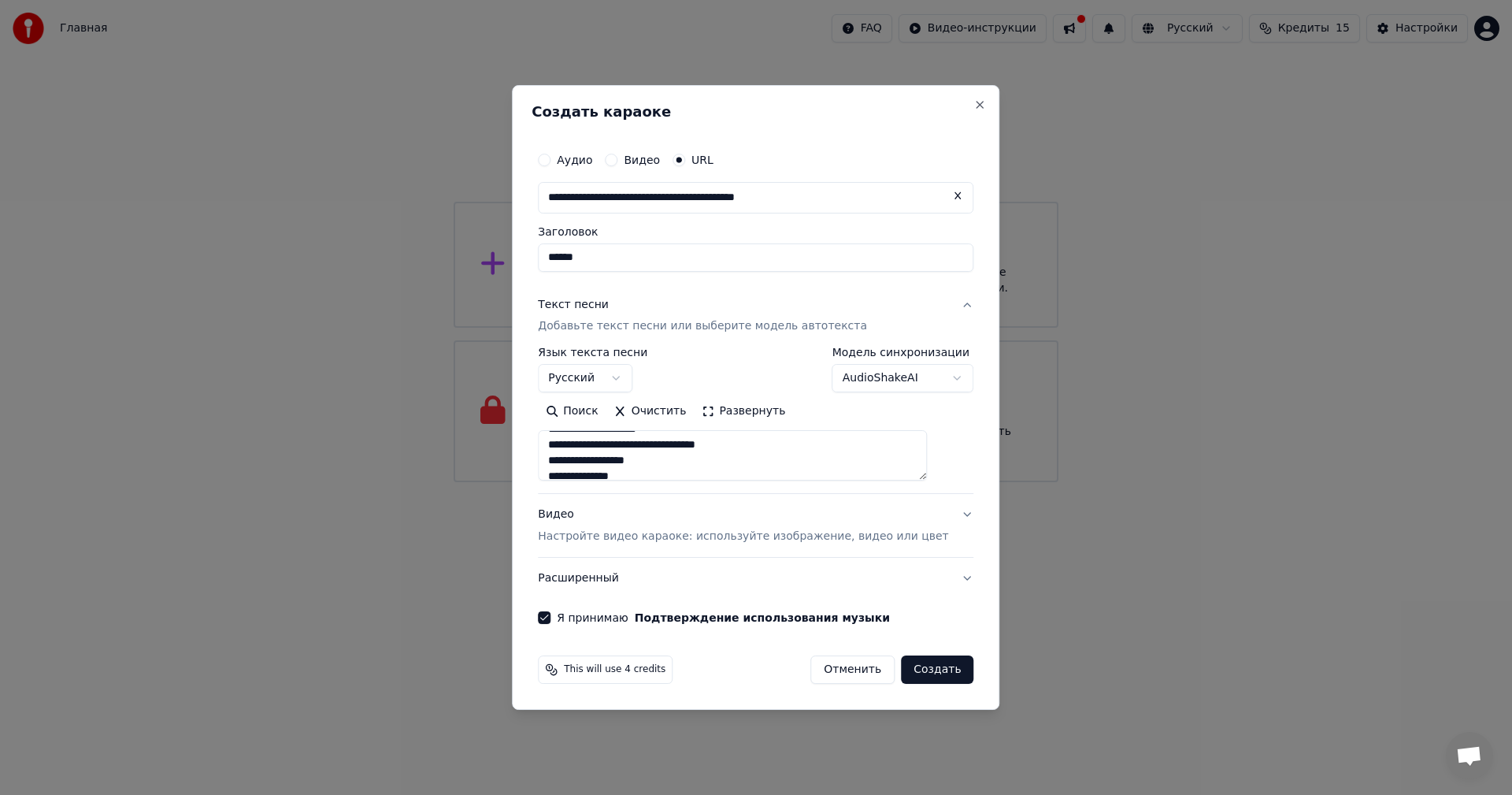
click at [903, 680] on button "Создать" at bounding box center [937, 670] width 72 height 29
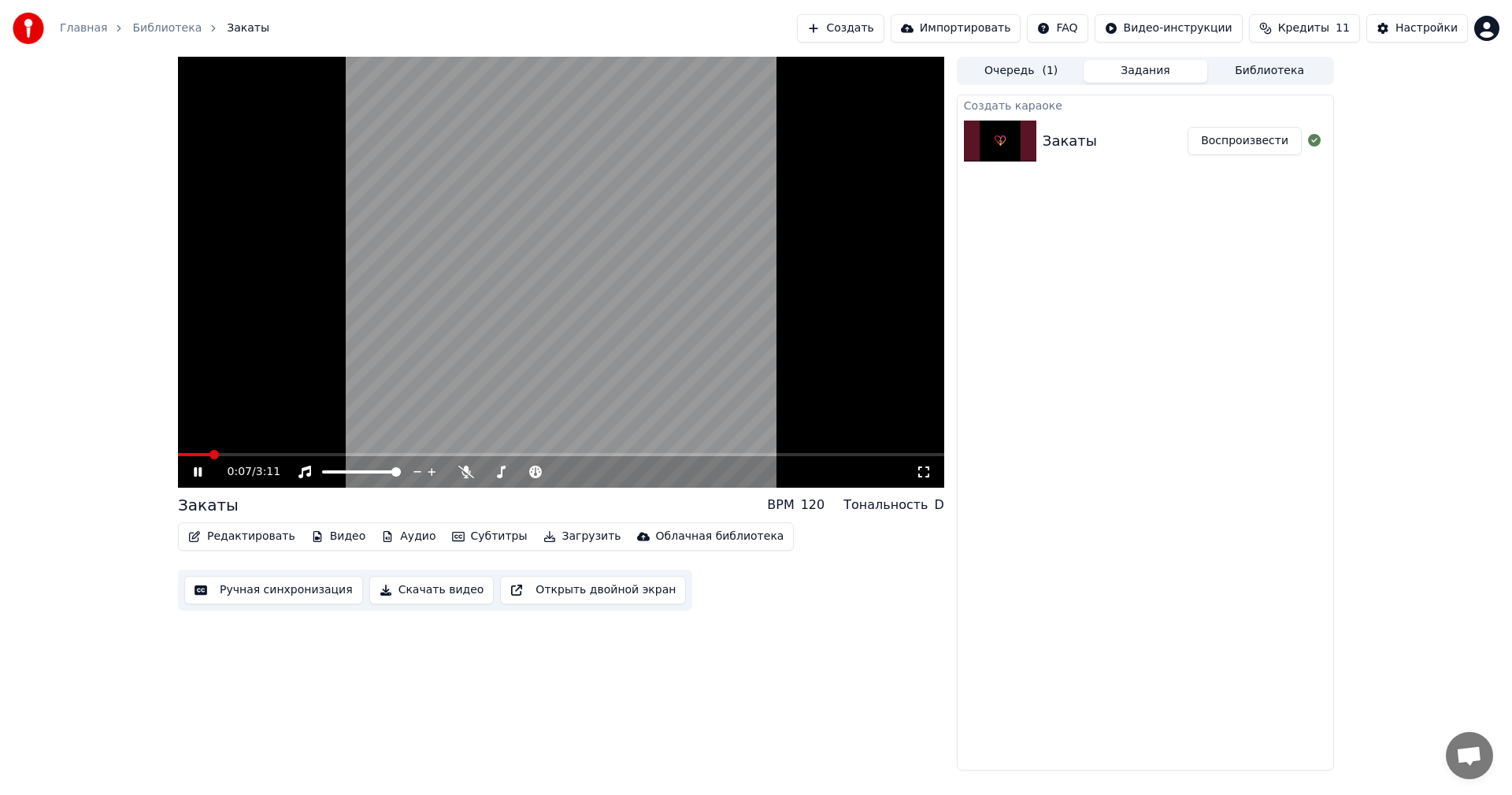
click at [917, 475] on icon at bounding box center [924, 472] width 16 height 12
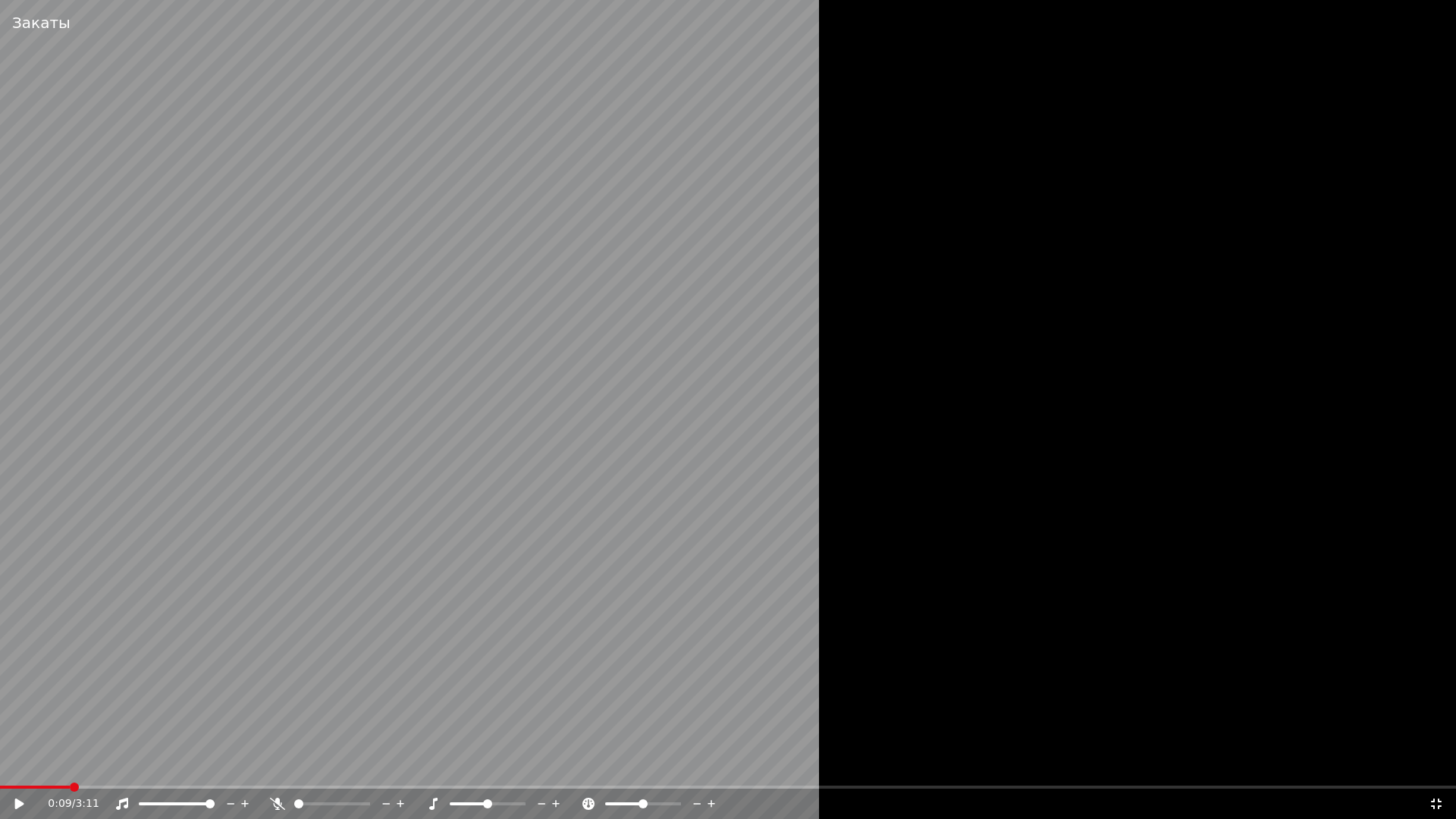
click at [1436, 765] on icon at bounding box center [1437, 804] width 15 height 12
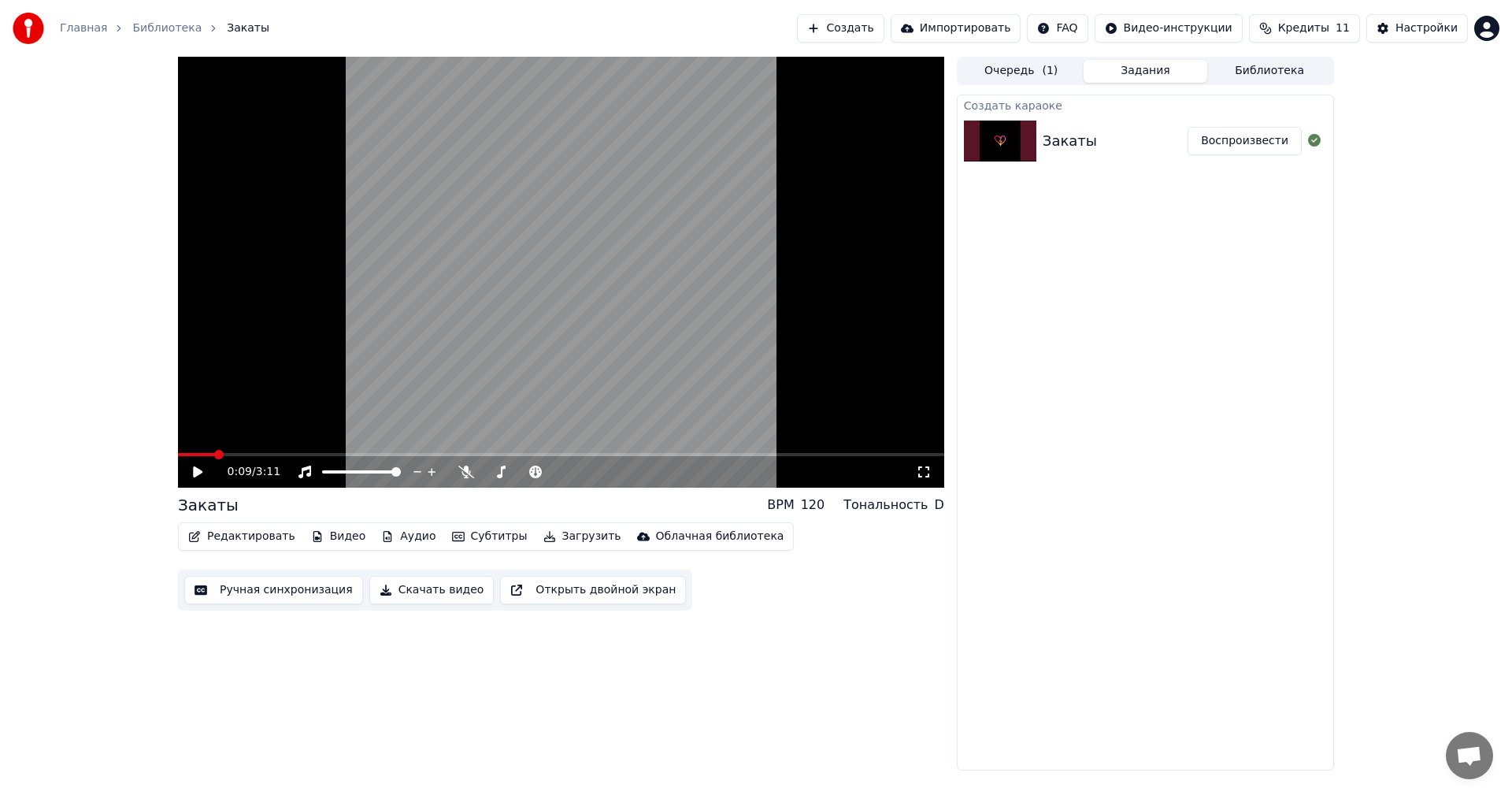
click at [928, 469] on icon at bounding box center [924, 472] width 11 height 11
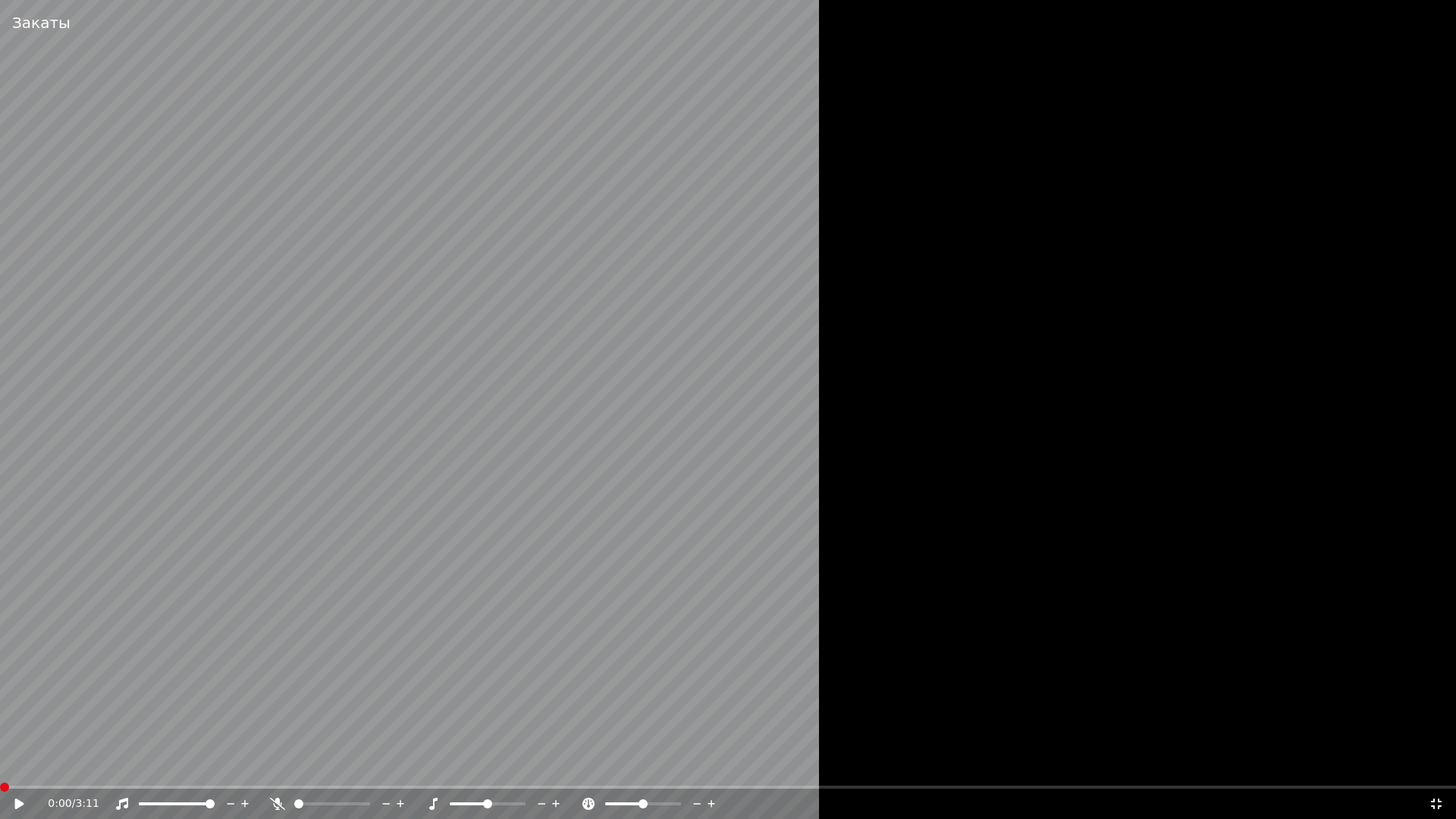
click at [0, 765] on span at bounding box center [4, 787] width 9 height 9
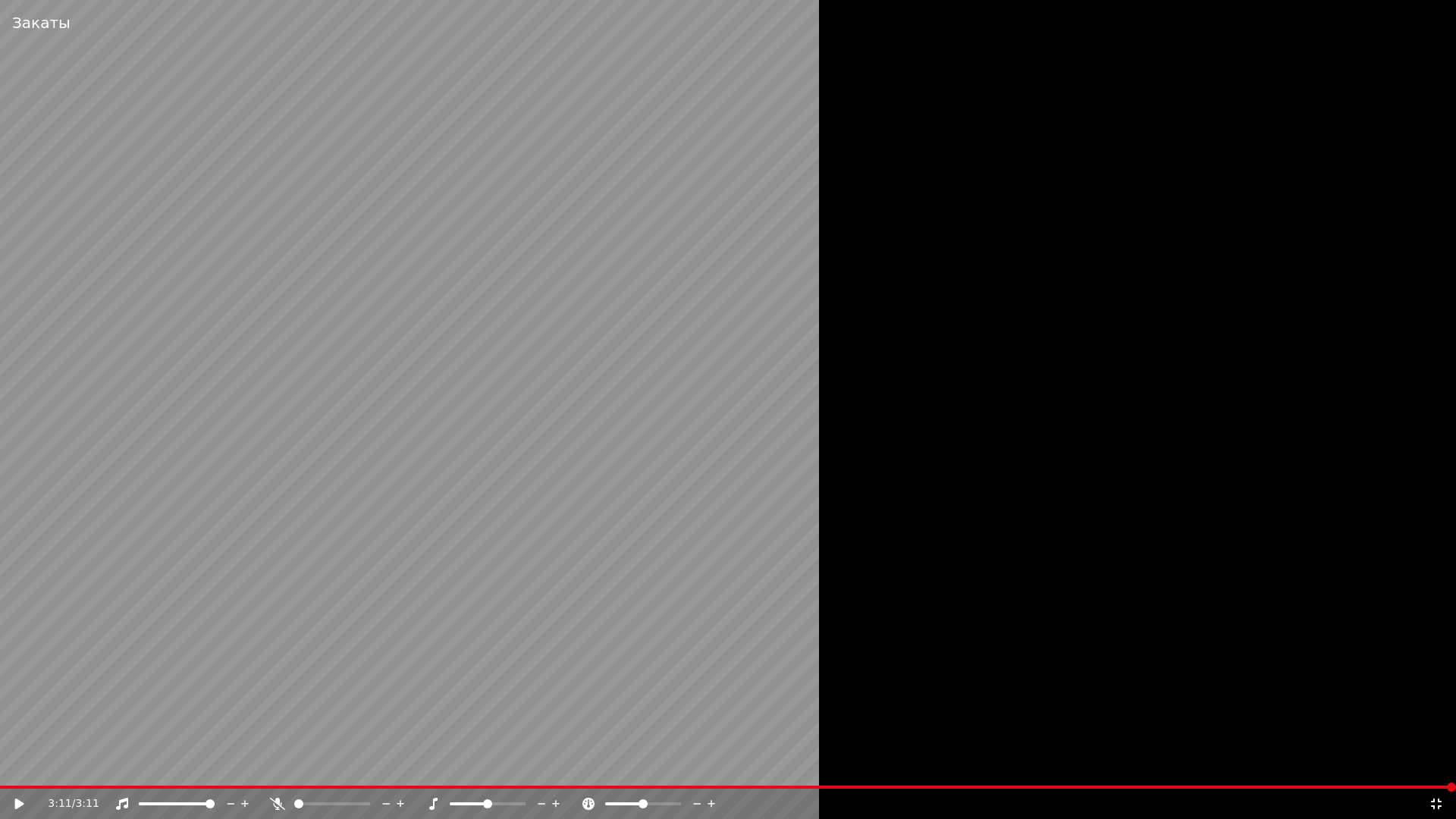
click at [1431, 765] on icon at bounding box center [1437, 804] width 15 height 12
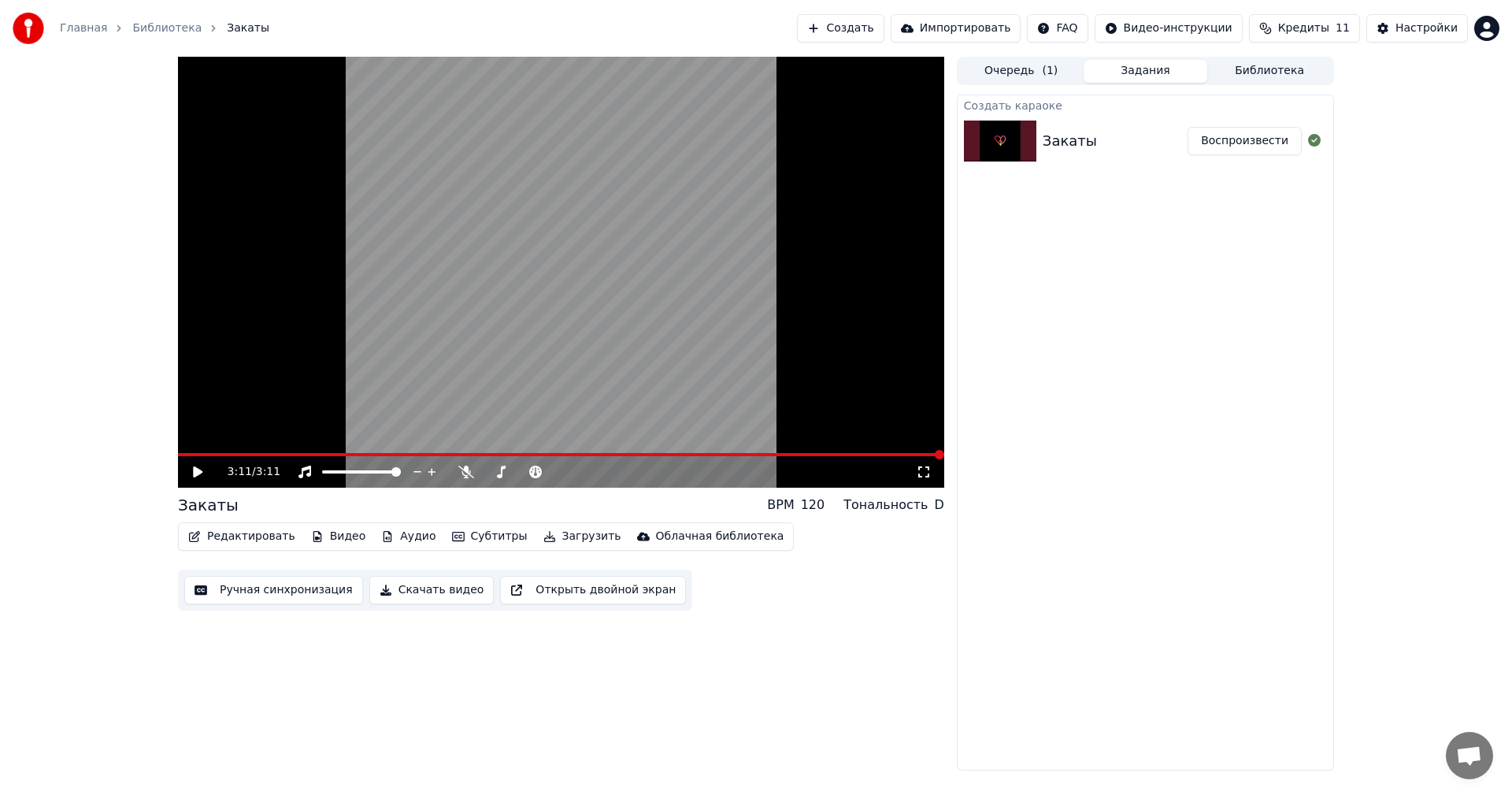
click at [1281, 144] on button "Воспроизвести" at bounding box center [1244, 141] width 114 height 29
click at [217, 451] on video at bounding box center [561, 272] width 766 height 431
click at [215, 455] on span at bounding box center [561, 455] width 766 height 3
click at [192, 468] on icon at bounding box center [209, 472] width 37 height 12
click at [460, 475] on icon at bounding box center [467, 472] width 16 height 12
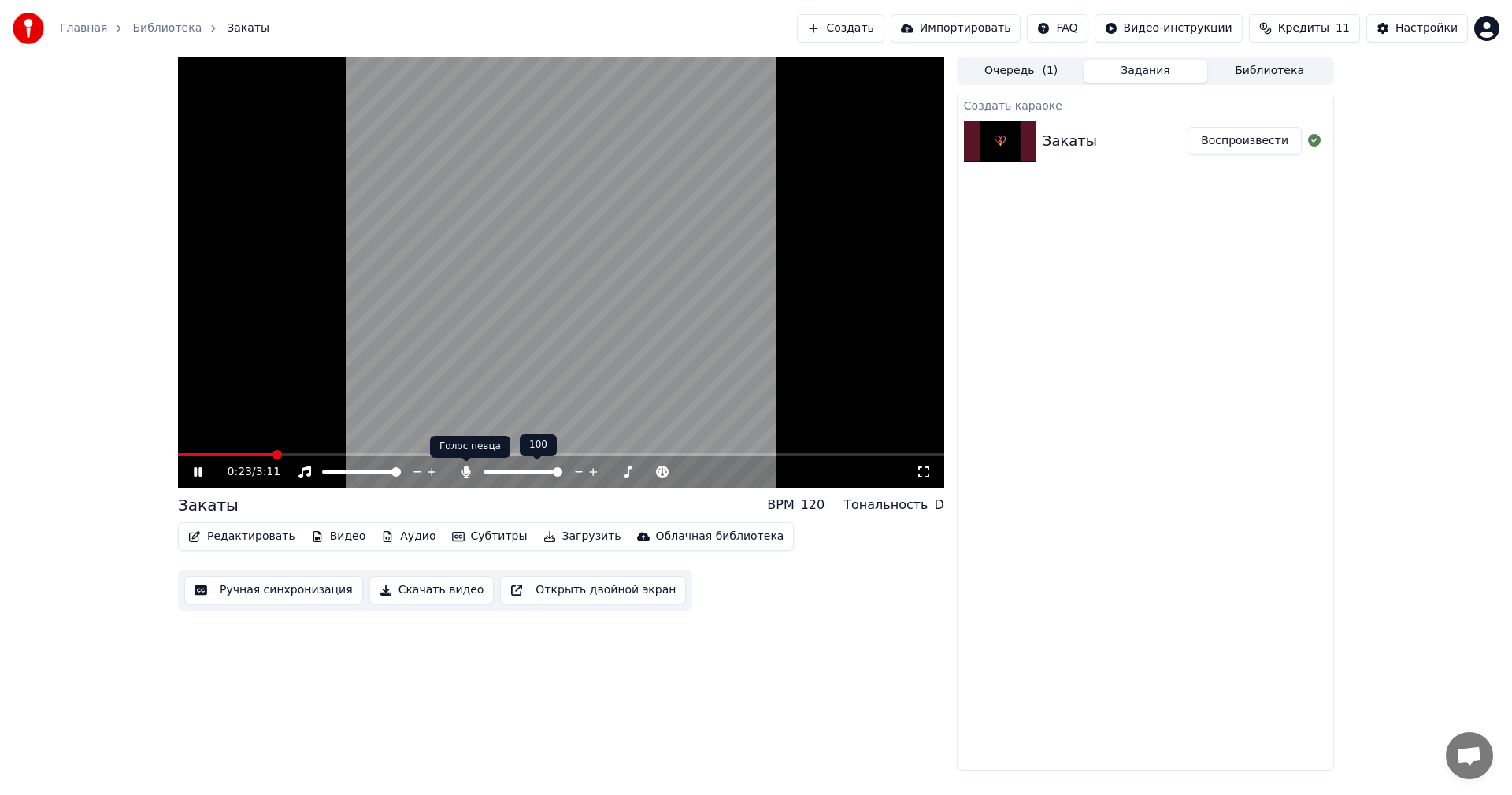
click at [467, 475] on icon at bounding box center [467, 472] width 16 height 12
click at [467, 479] on div "0:28 / 3:11" at bounding box center [571, 472] width 689 height 16
click at [466, 474] on icon at bounding box center [466, 472] width 9 height 12
click at [303, 468] on icon at bounding box center [305, 472] width 12 height 12
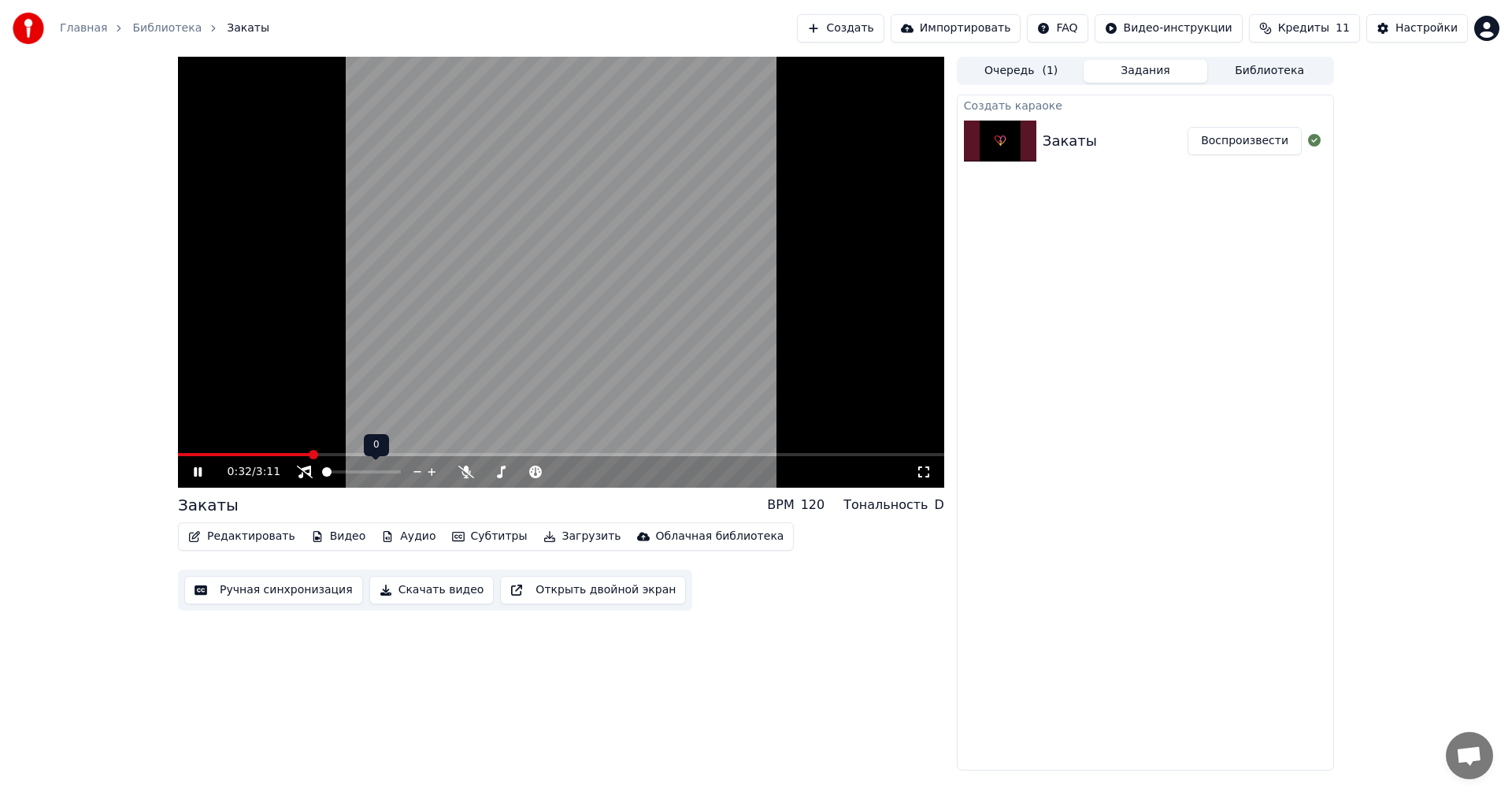
click at [303, 468] on icon at bounding box center [305, 472] width 16 height 12
click at [427, 471] on icon at bounding box center [432, 472] width 15 height 16
click at [465, 471] on icon at bounding box center [467, 472] width 16 height 12
click at [465, 471] on icon at bounding box center [466, 472] width 9 height 12
click at [305, 468] on icon at bounding box center [305, 472] width 12 height 12
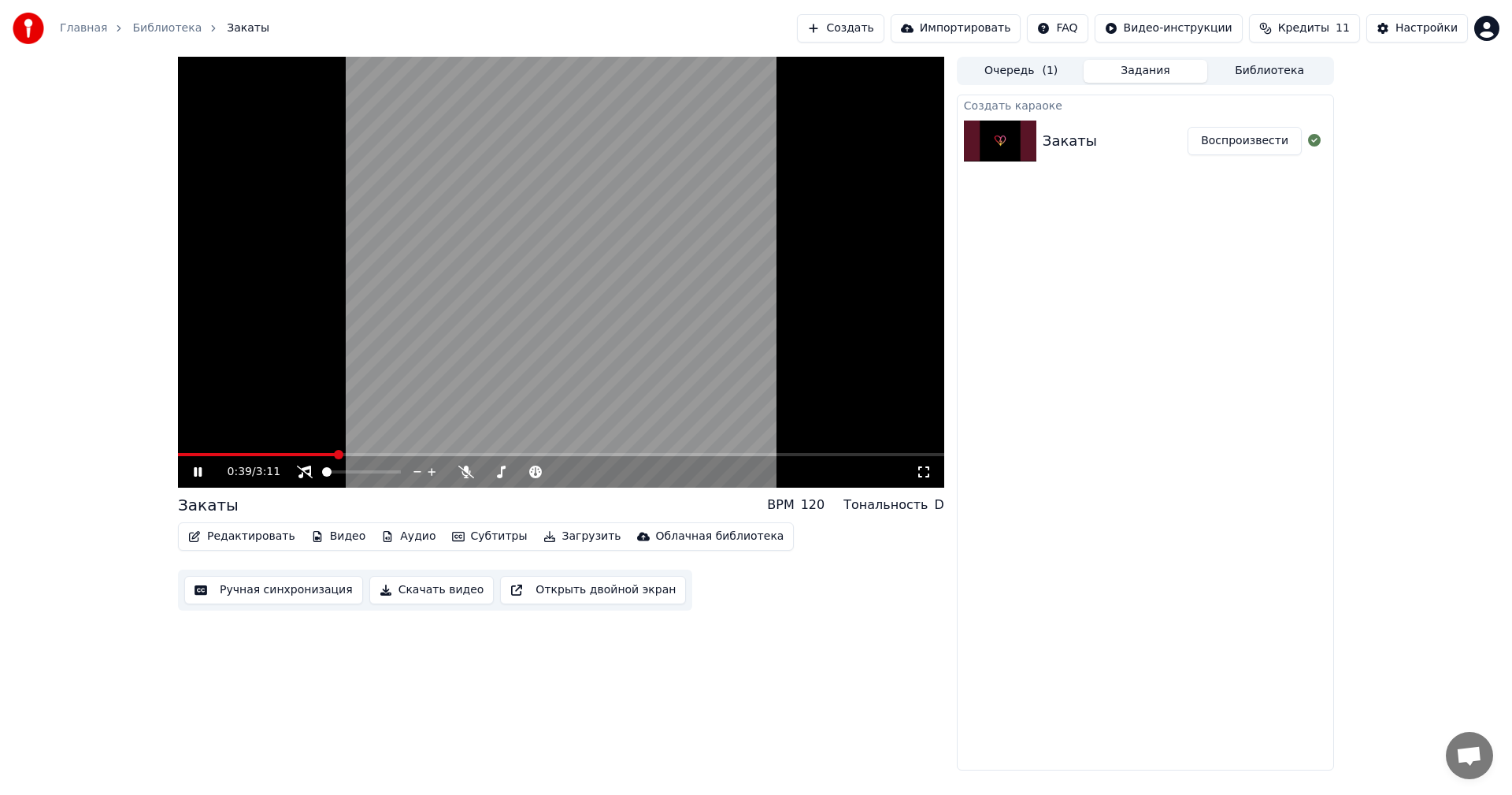
click at [1288, 73] on button "Библиотека" at bounding box center [1269, 71] width 124 height 23
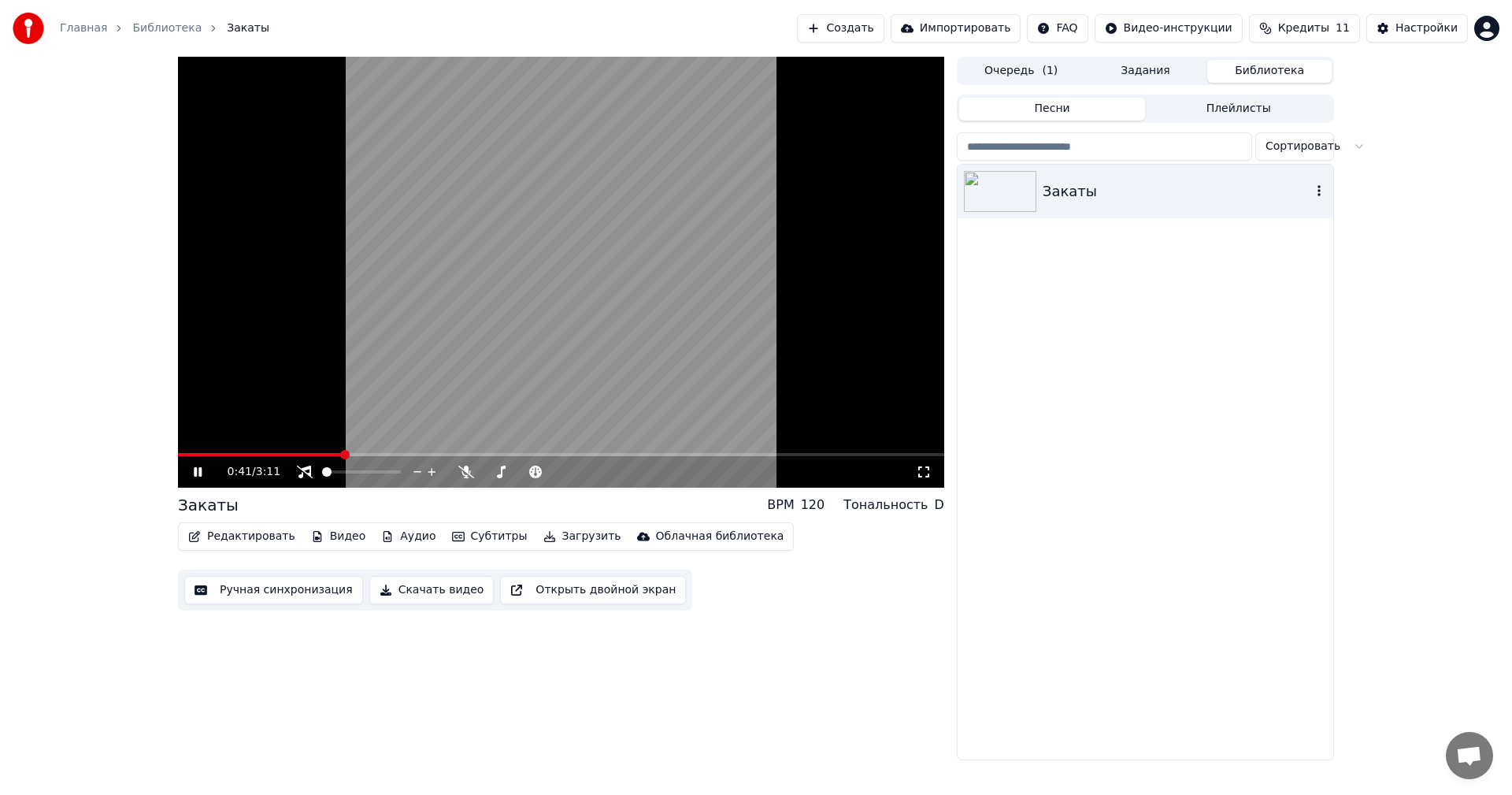
click at [1126, 205] on div "Закаты" at bounding box center [1146, 192] width 376 height 54
click at [312, 473] on div at bounding box center [376, 472] width 127 height 16
click at [295, 474] on div "0:03 / 3:11" at bounding box center [571, 472] width 689 height 16
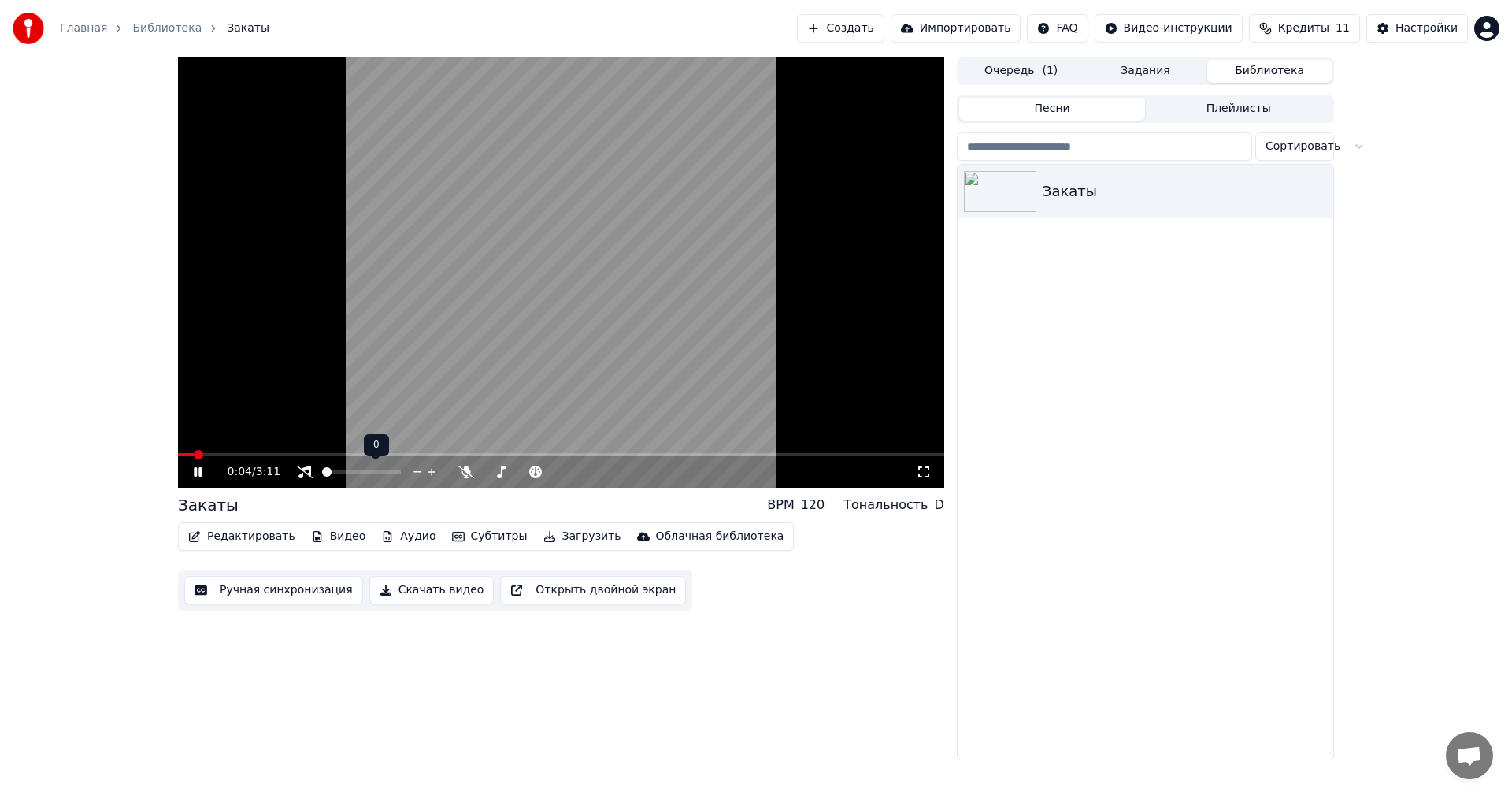
click at [311, 474] on icon at bounding box center [305, 472] width 16 height 12
click at [467, 469] on icon at bounding box center [467, 472] width 16 height 12
click at [257, 451] on video at bounding box center [561, 272] width 766 height 431
click at [259, 453] on span at bounding box center [561, 455] width 766 height 3
click at [203, 476] on icon at bounding box center [209, 472] width 37 height 12
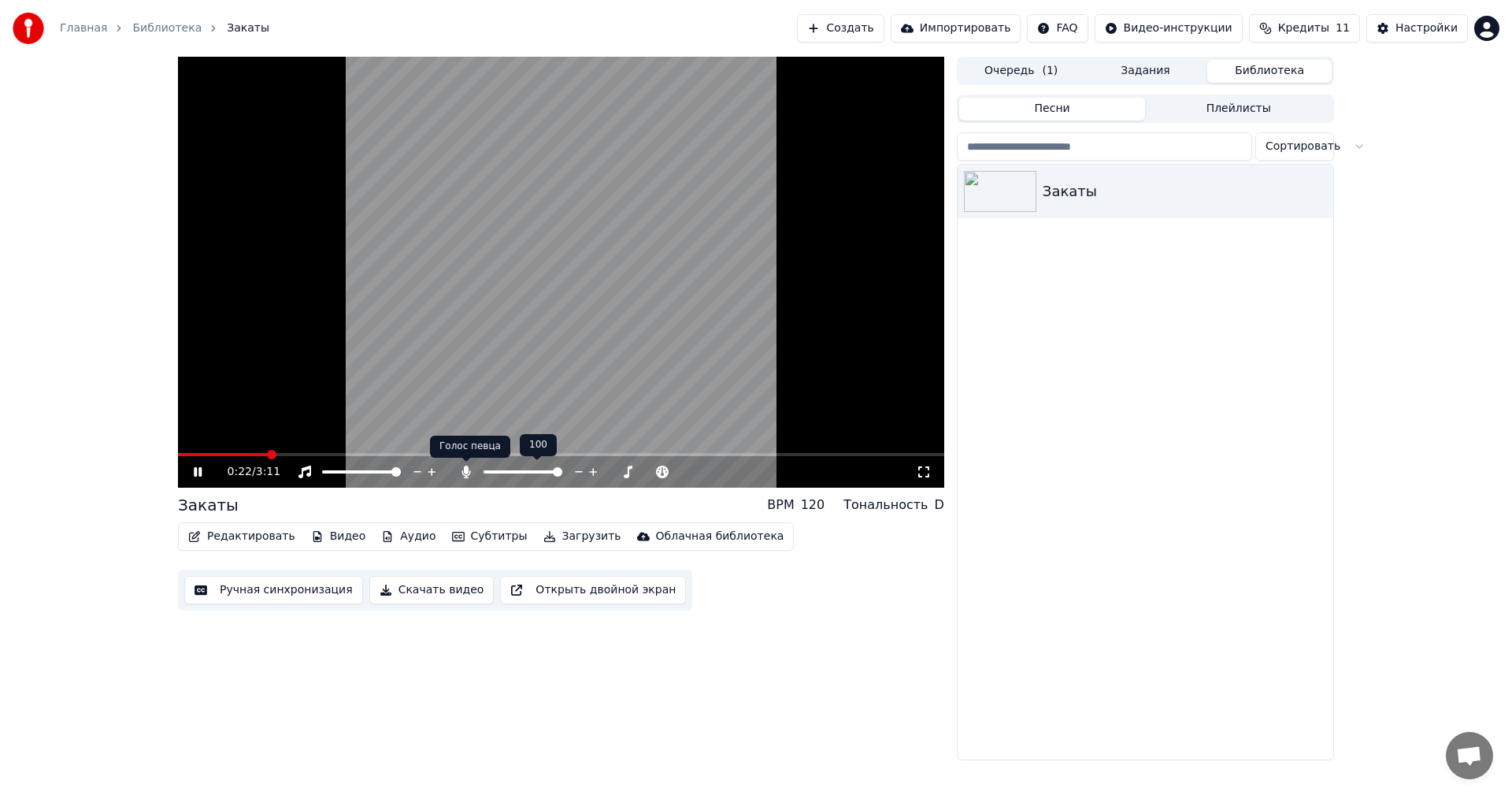
click at [469, 478] on icon at bounding box center [467, 472] width 16 height 12
click at [464, 536] on button "Субтитры" at bounding box center [489, 536] width 88 height 22
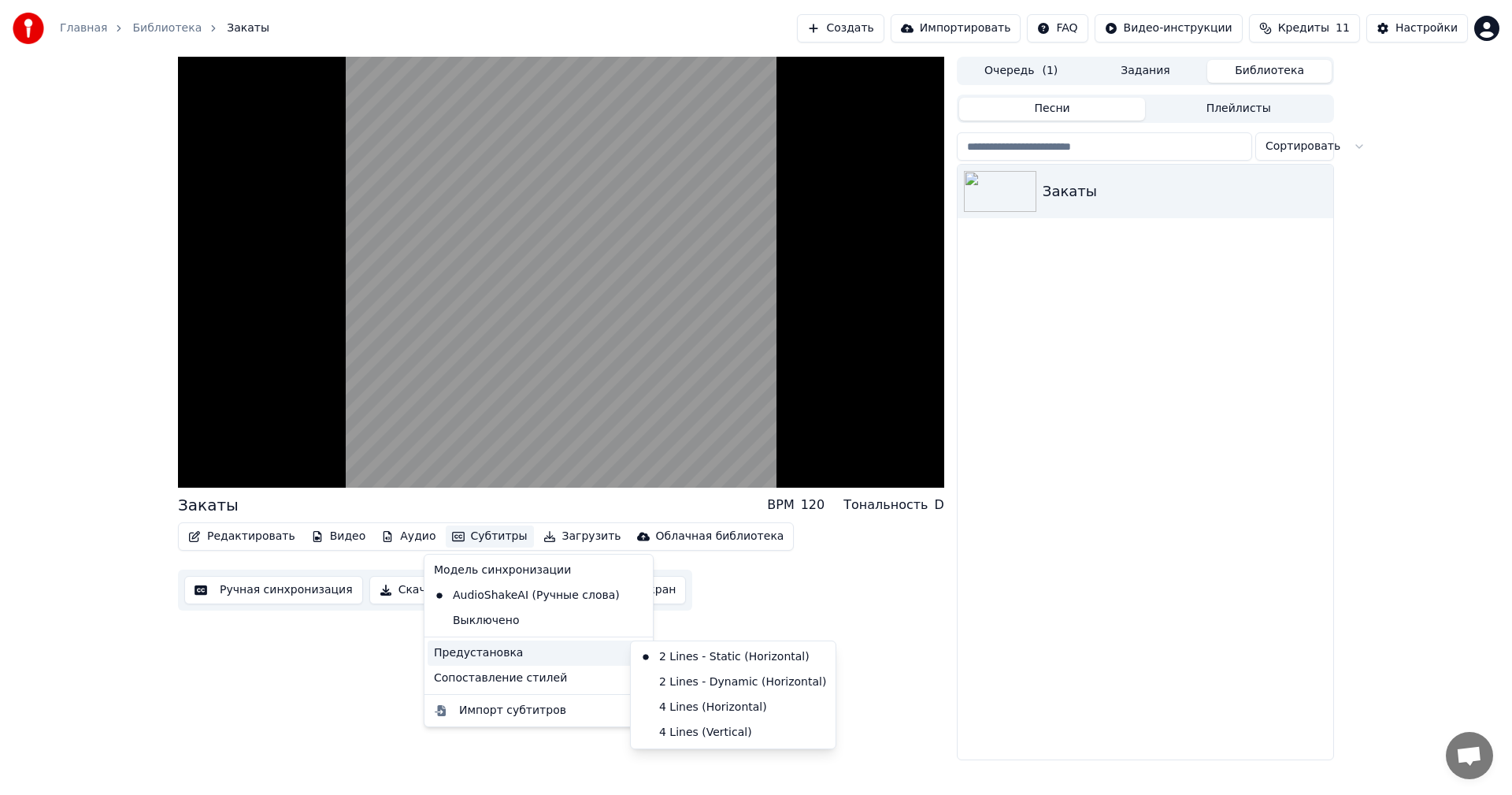
click at [734, 583] on div "Редактировать Видео Аудио Субтитры Загрузить Облачная библиотека Ручная синхрон…" at bounding box center [561, 566] width 766 height 88
